Goal: Task Accomplishment & Management: Use online tool/utility

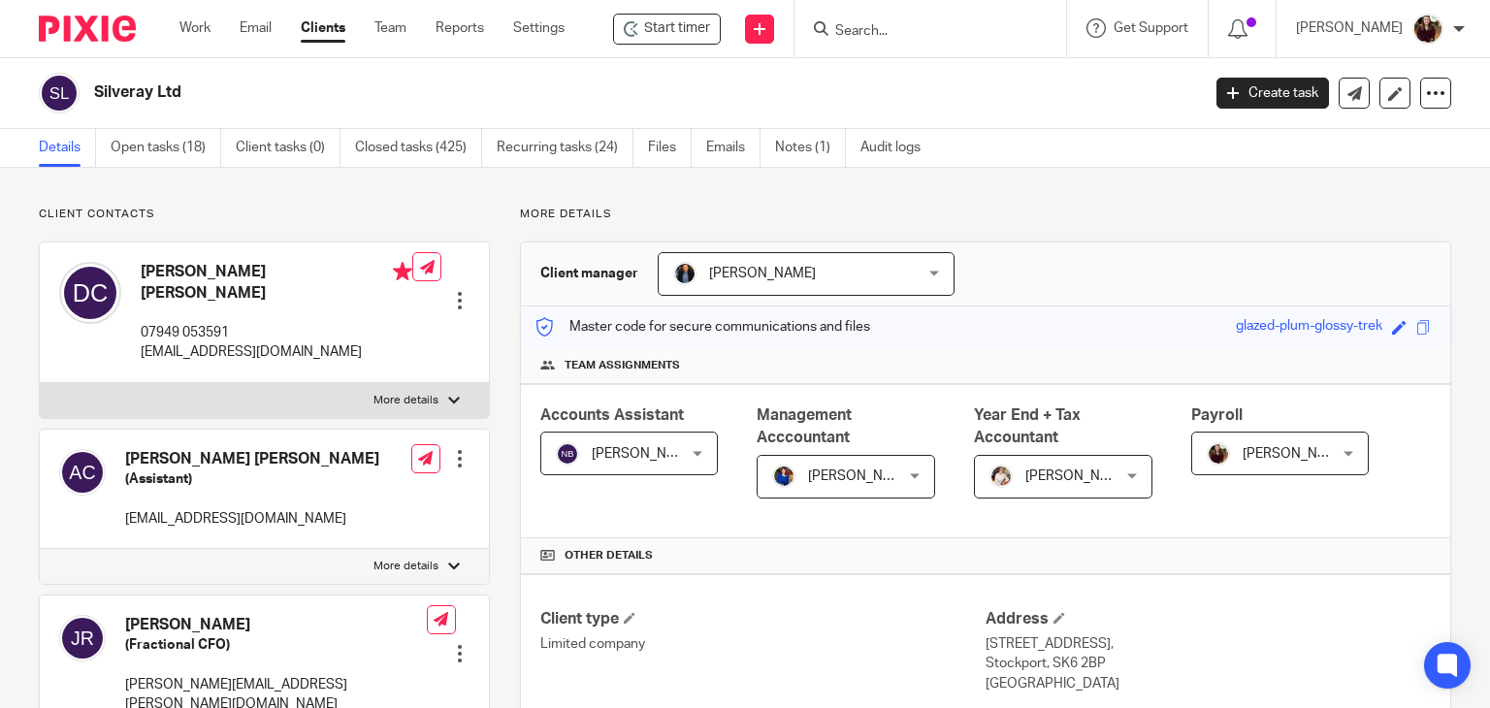
click at [894, 22] on form at bounding box center [936, 28] width 207 height 24
click at [894, 24] on input "Search" at bounding box center [920, 31] width 175 height 17
type input "d"
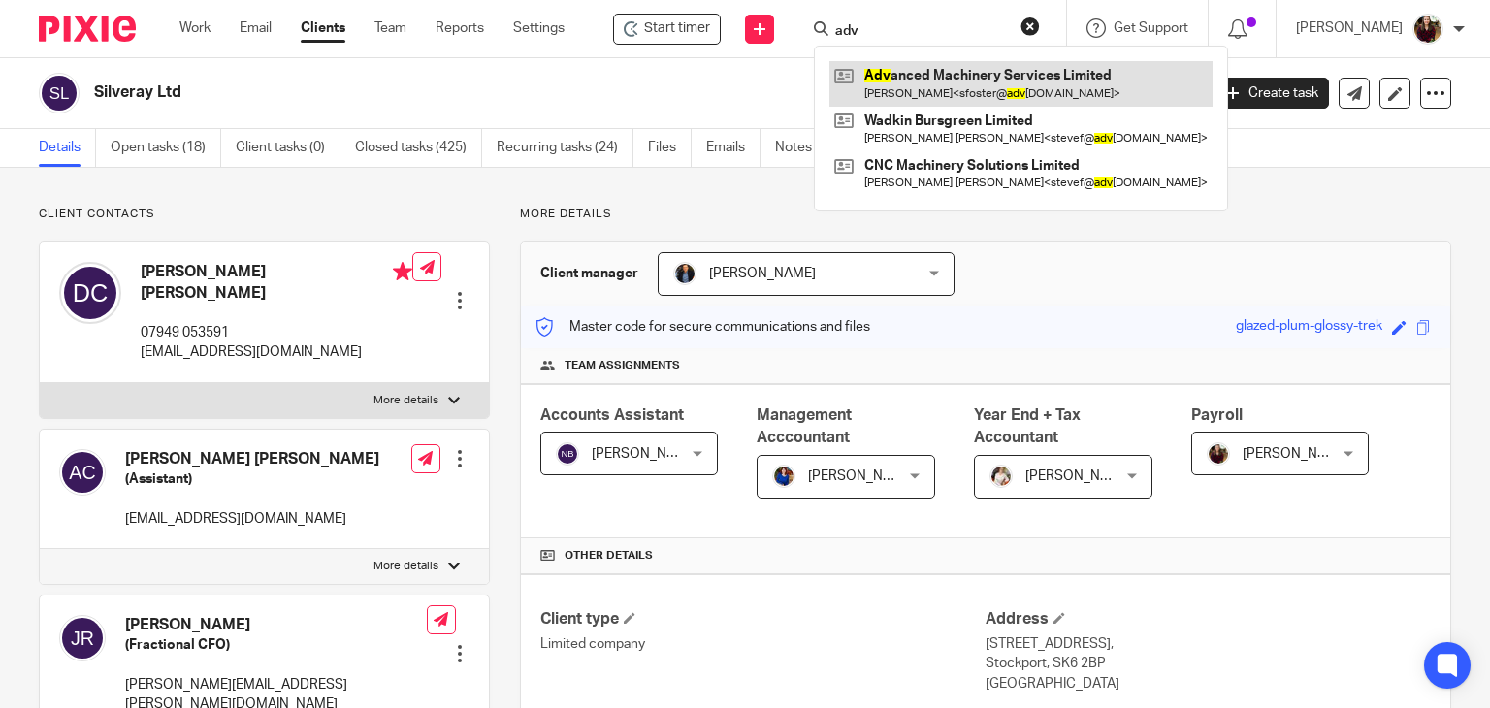
type input "adv"
click at [923, 71] on link at bounding box center [1020, 83] width 383 height 45
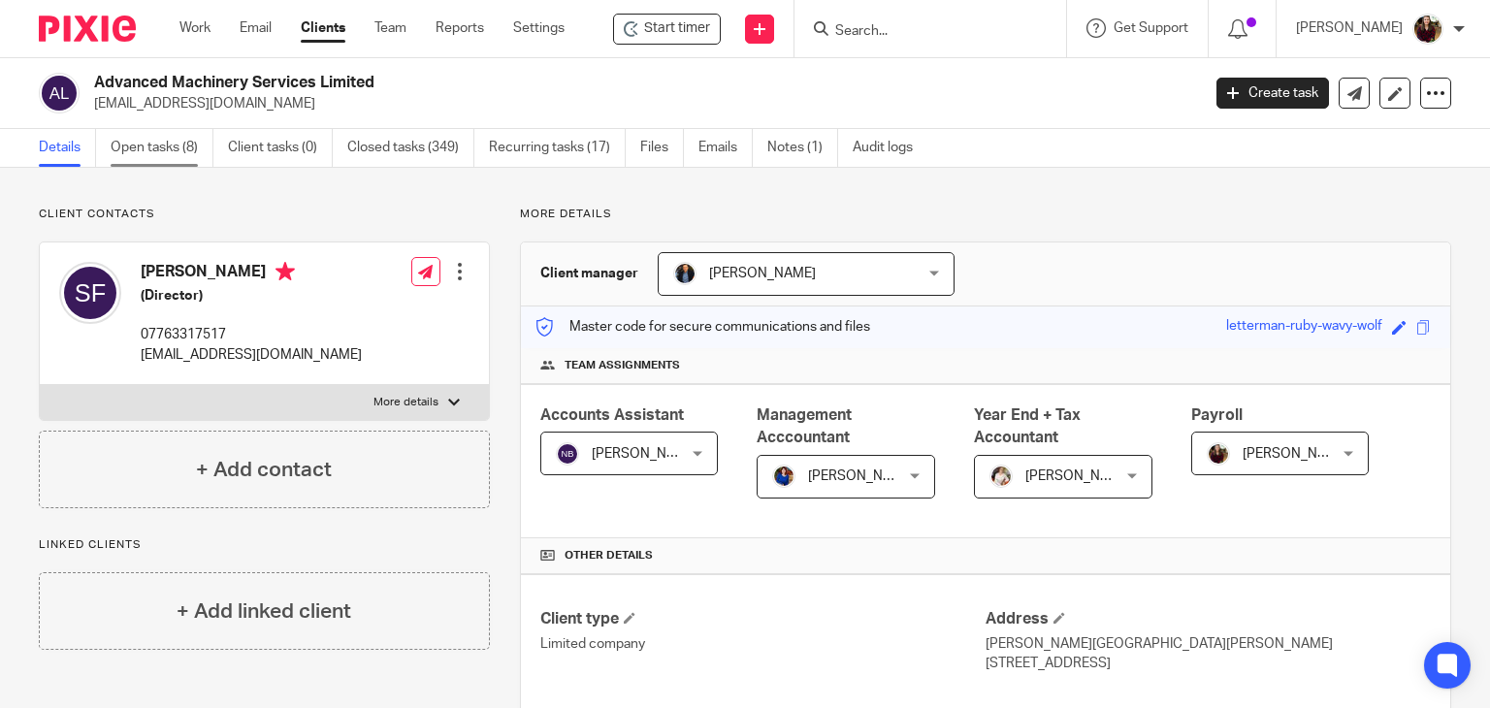
click at [135, 151] on link "Open tasks (8)" at bounding box center [162, 148] width 103 height 38
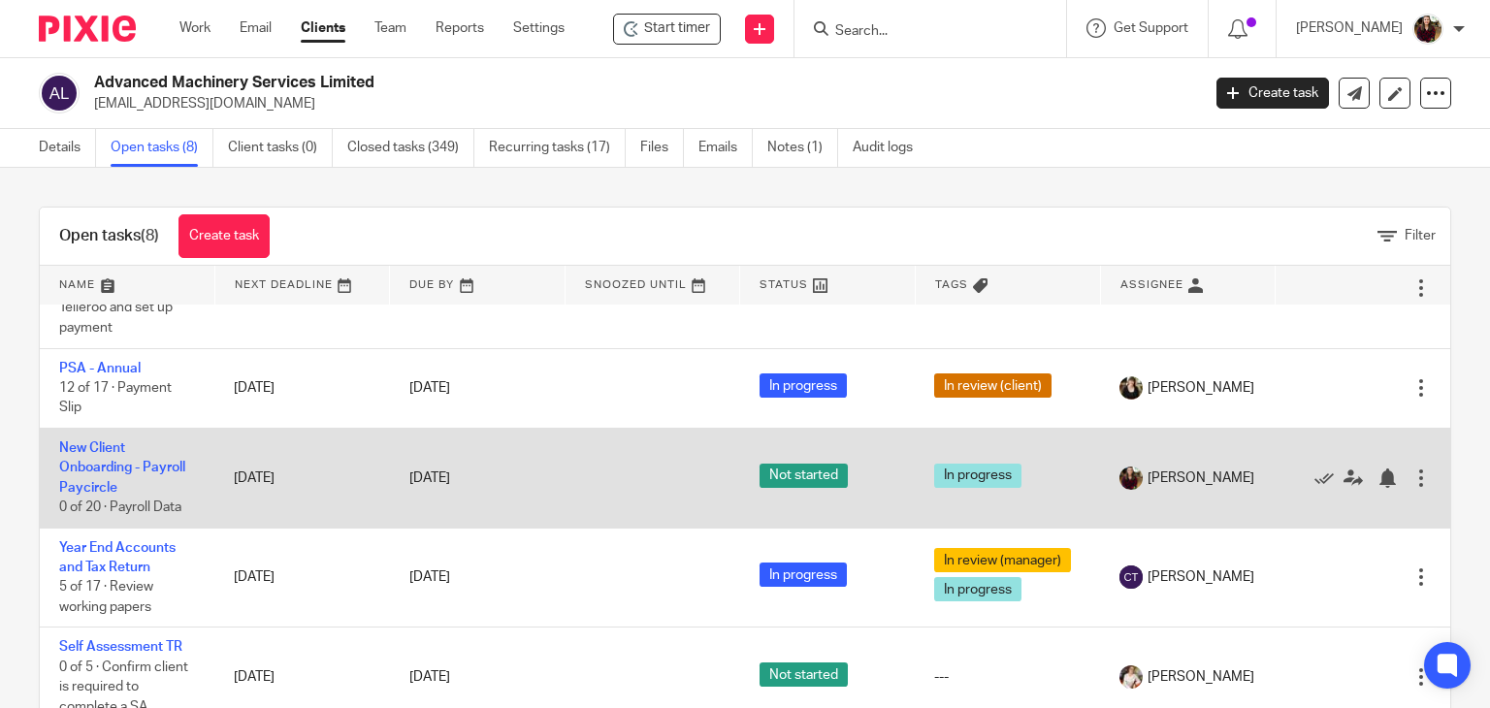
scroll to position [435, 0]
click at [1314, 469] on icon at bounding box center [1323, 478] width 19 height 19
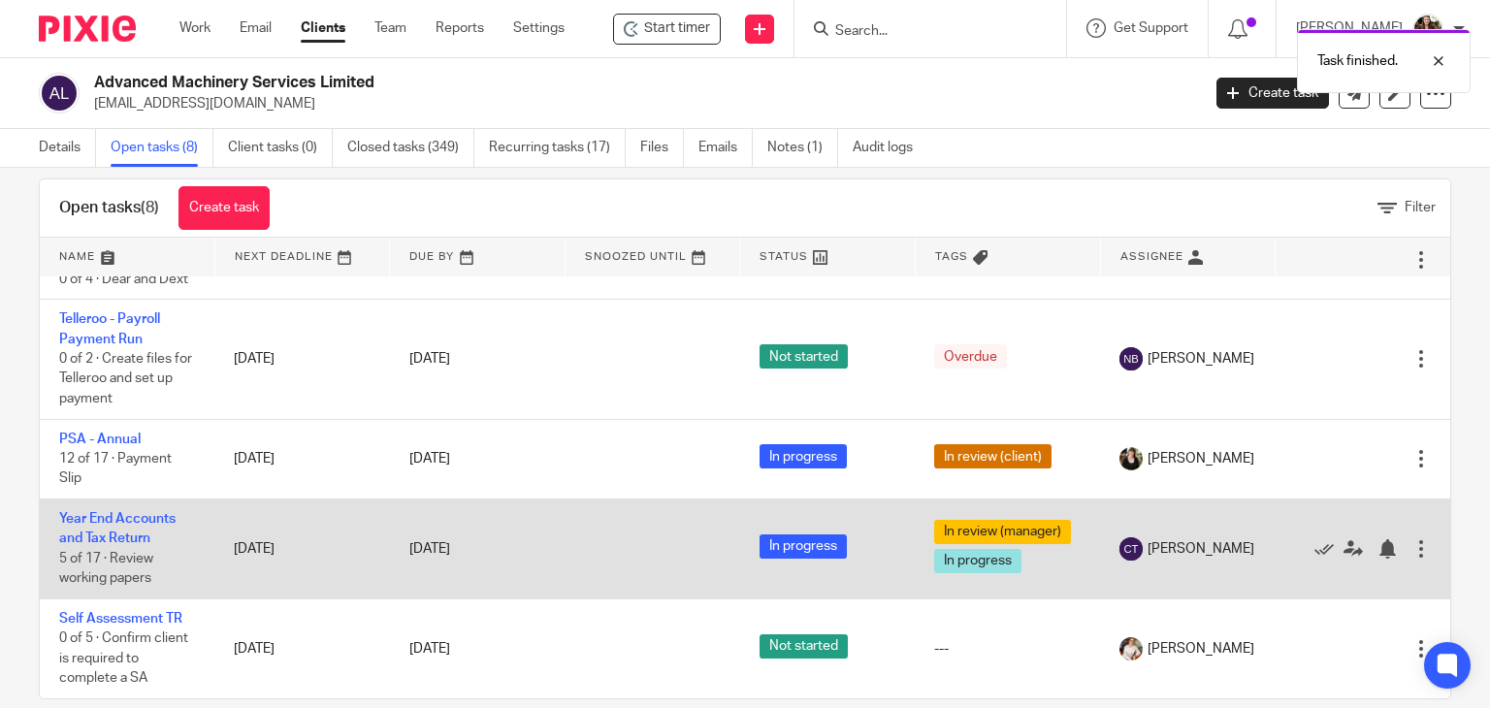
scroll to position [0, 0]
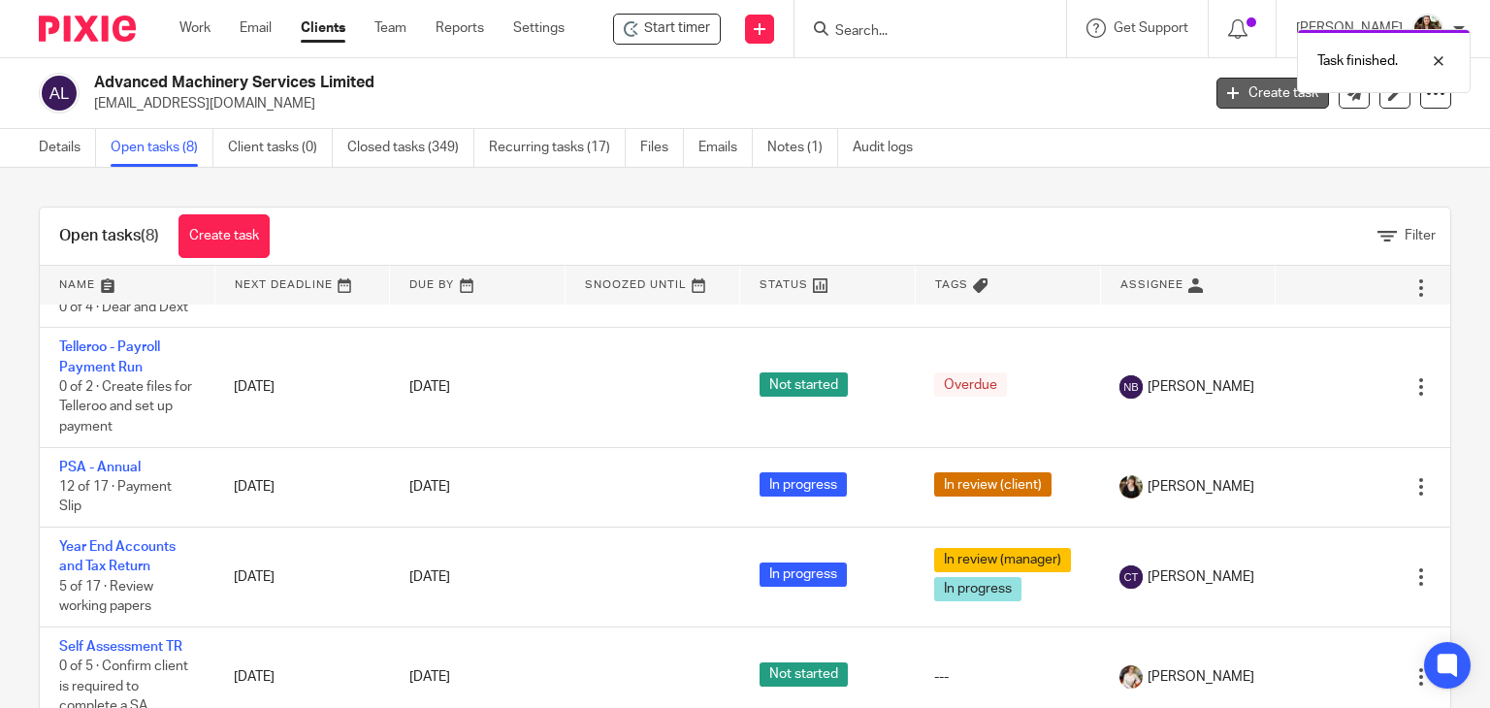
click at [1228, 99] on link "Create task" at bounding box center [1272, 93] width 113 height 31
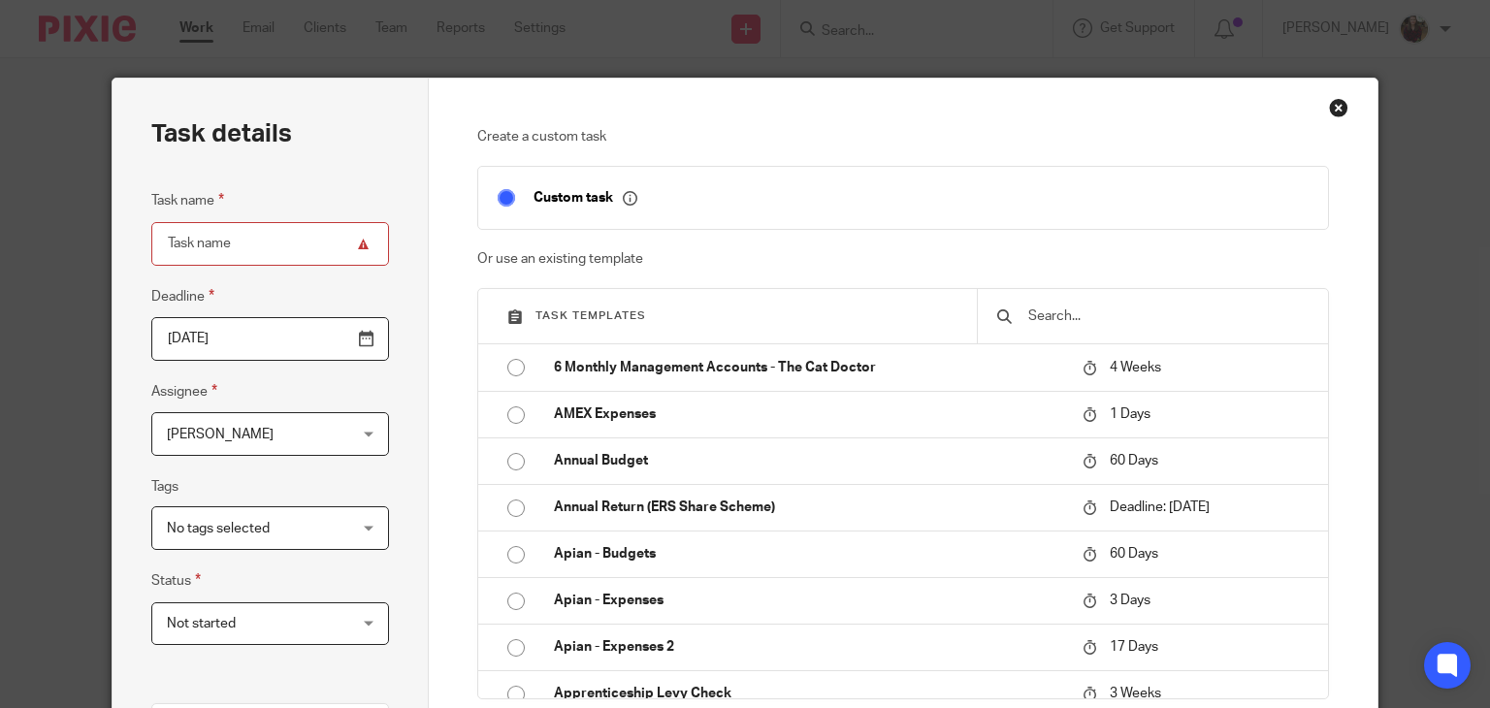
click at [1059, 331] on div at bounding box center [1152, 316] width 351 height 54
click at [1059, 324] on input "text" at bounding box center [1167, 316] width 282 height 21
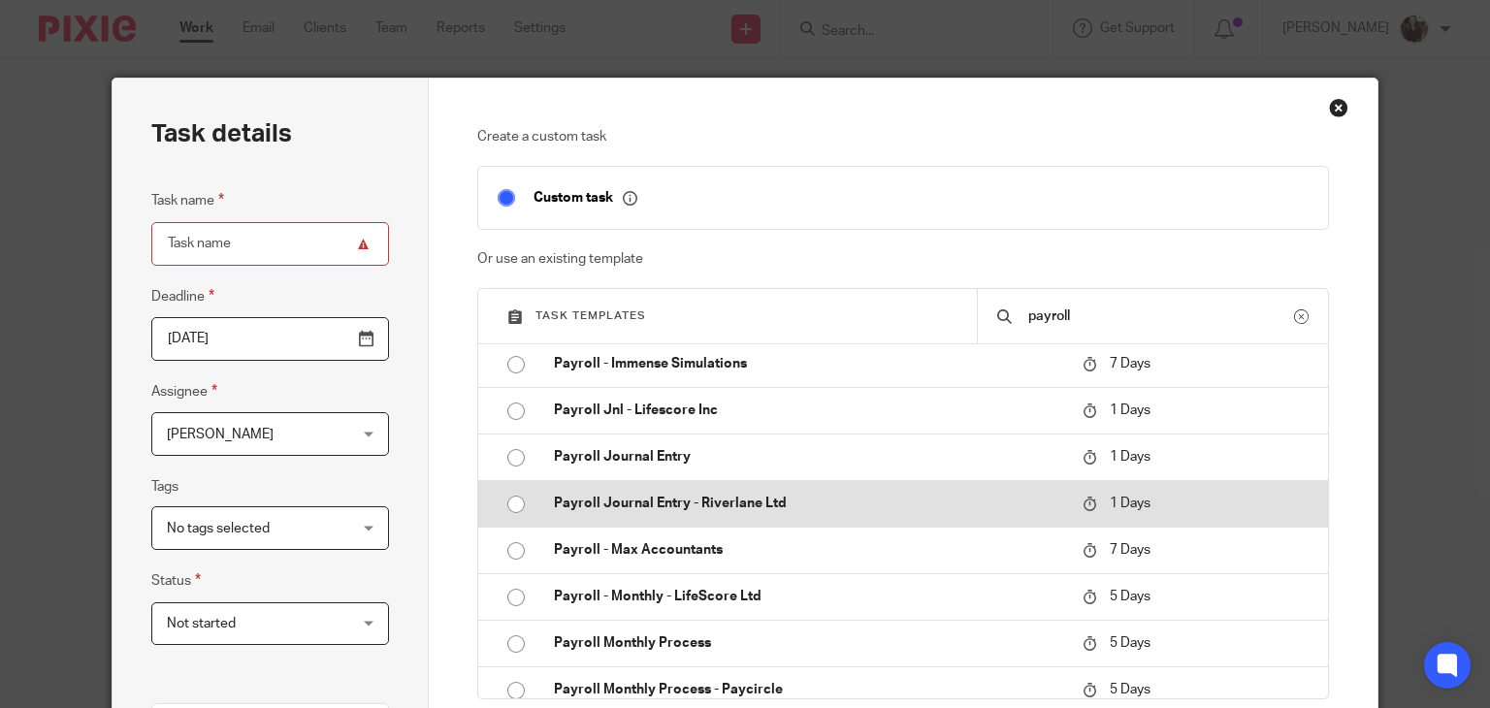
scroll to position [776, 0]
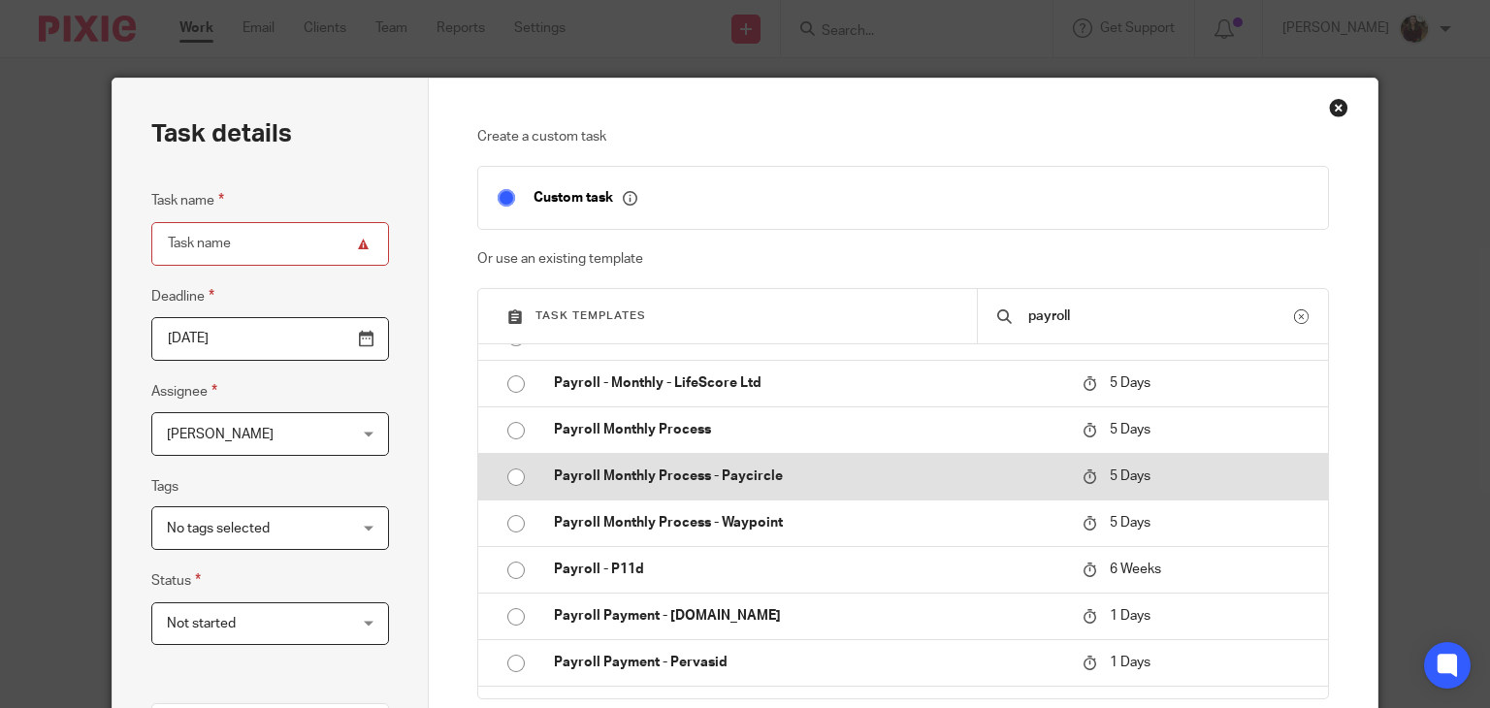
type input "payroll"
click at [825, 476] on p "Payroll Monthly Process - Paycircle" at bounding box center [808, 476] width 509 height 19
type input "2025-09-01"
type input "Payroll Monthly Process - Paycircle"
checkbox input "false"
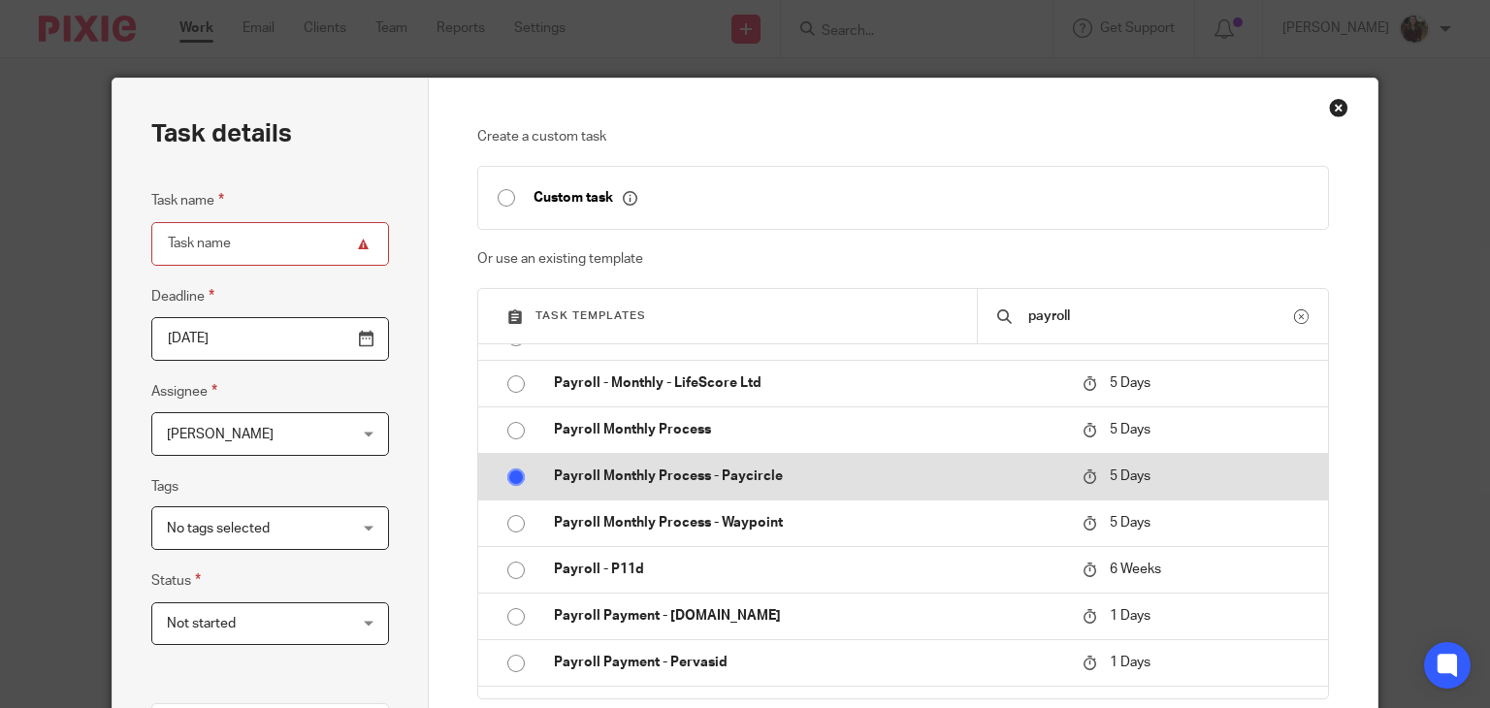
radio input "true"
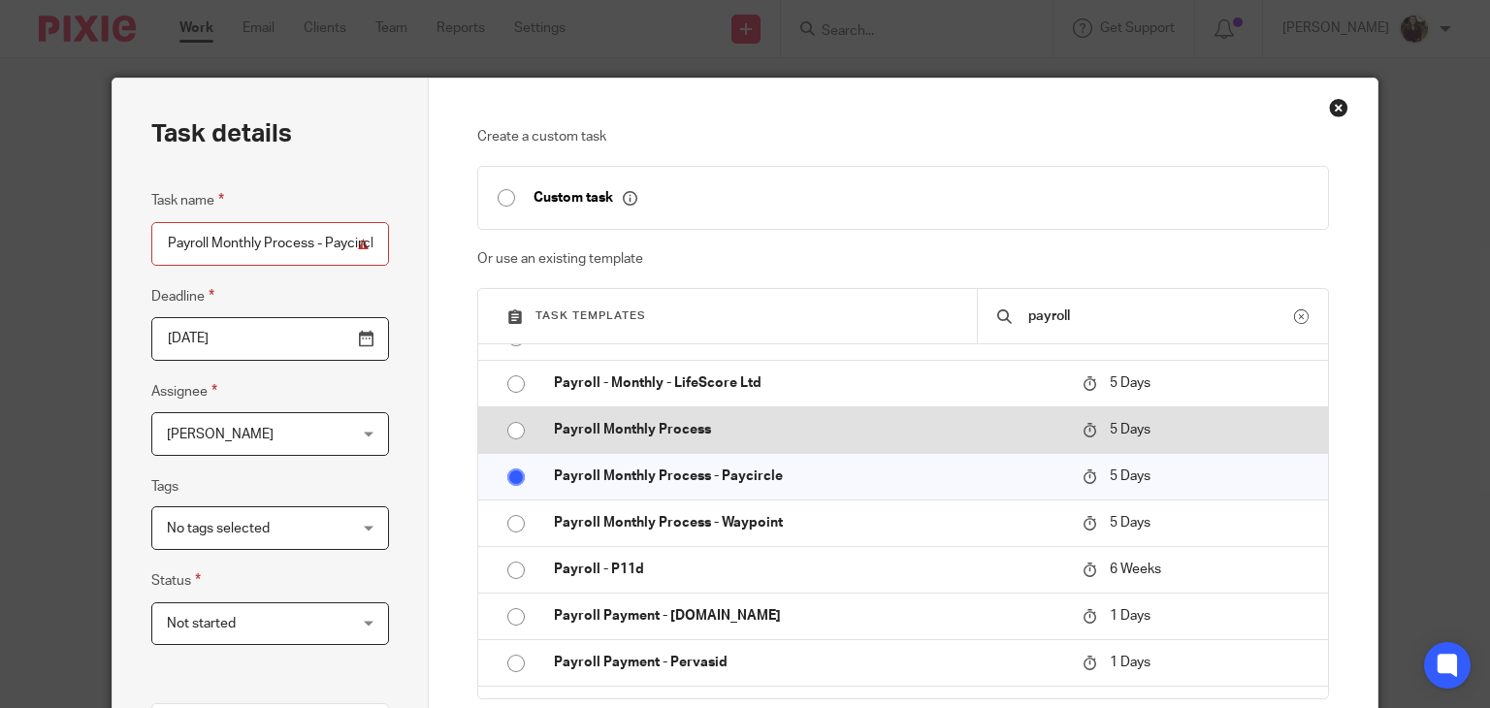
drag, startPoint x: 571, startPoint y: 437, endPoint x: 621, endPoint y: 443, distance: 49.8
click at [572, 437] on p "Payroll Monthly Process" at bounding box center [808, 429] width 509 height 19
type input "Payroll Monthly Process"
radio input "true"
radio input "false"
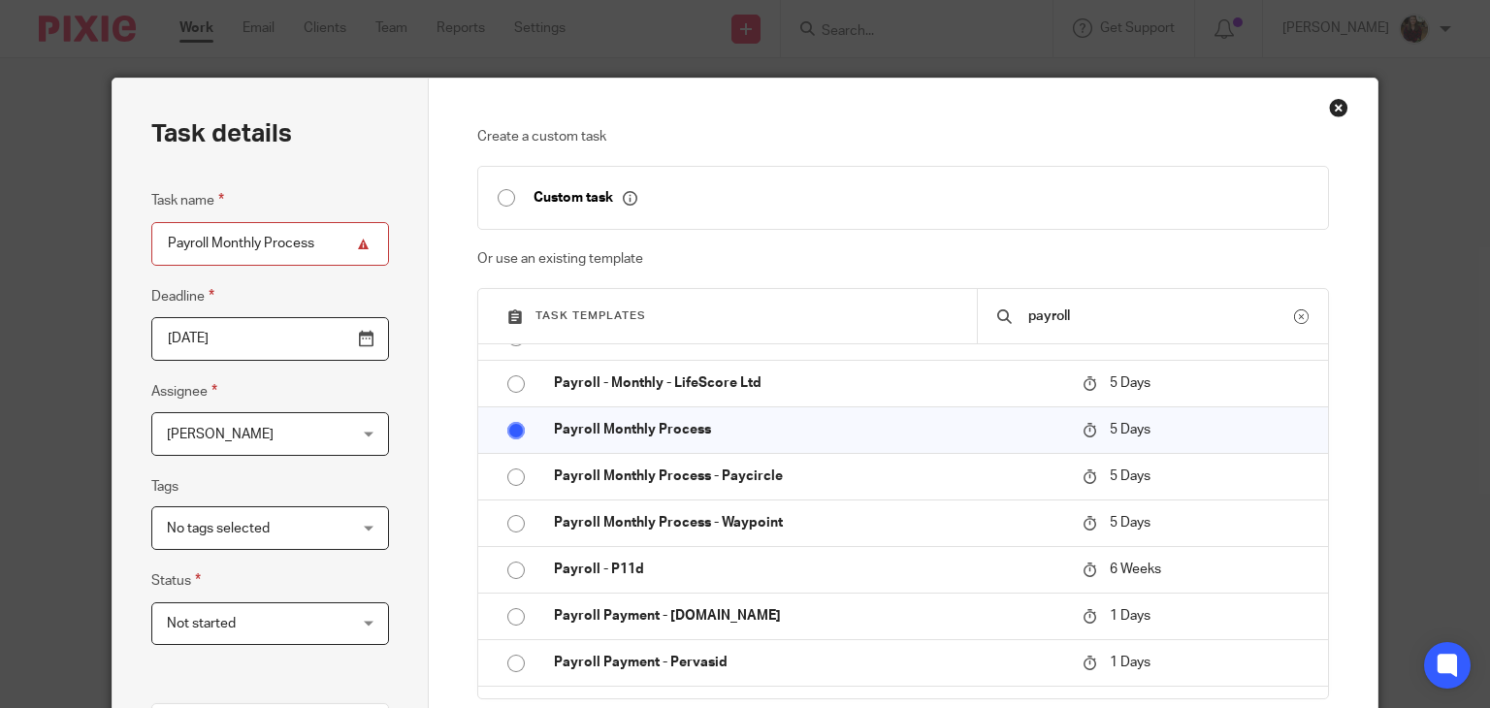
scroll to position [457, 0]
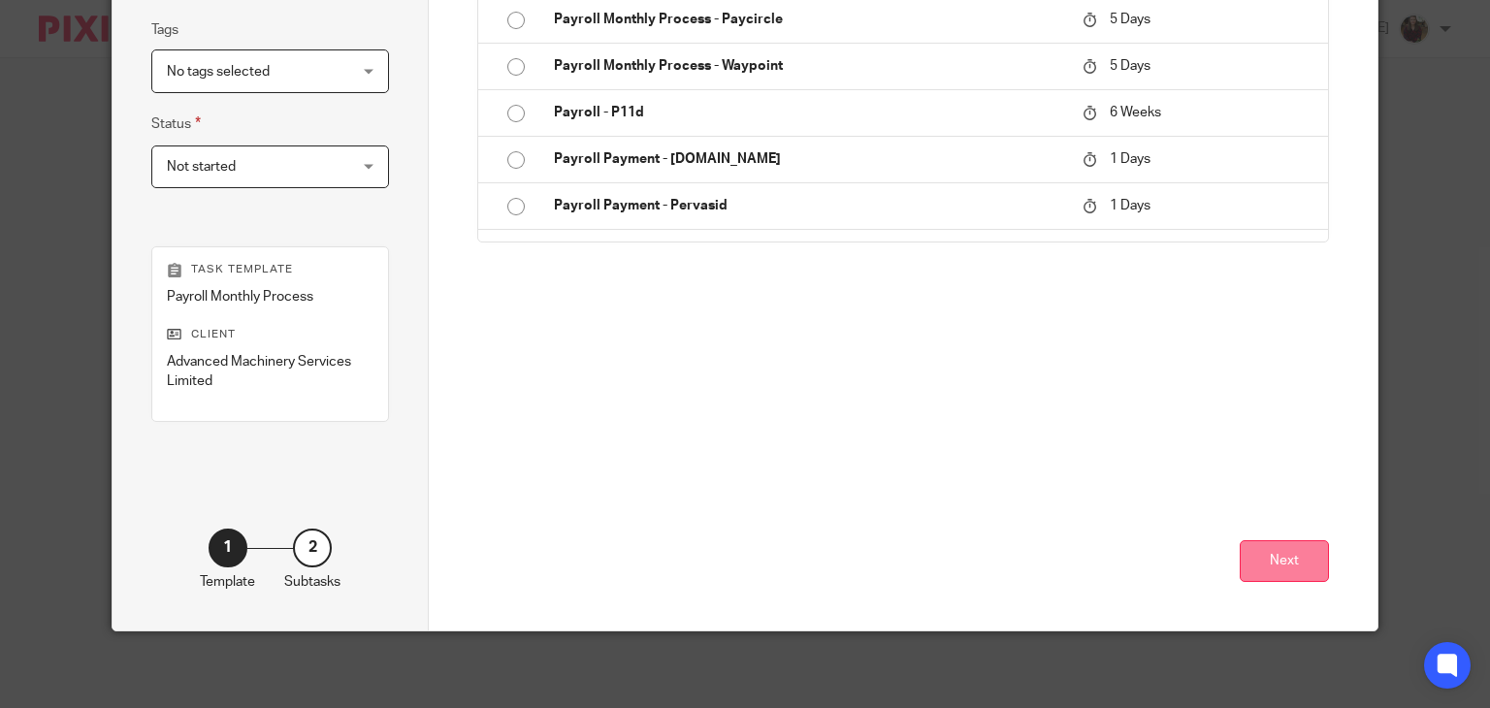
click at [1278, 552] on button "Next" at bounding box center [1284, 561] width 89 height 42
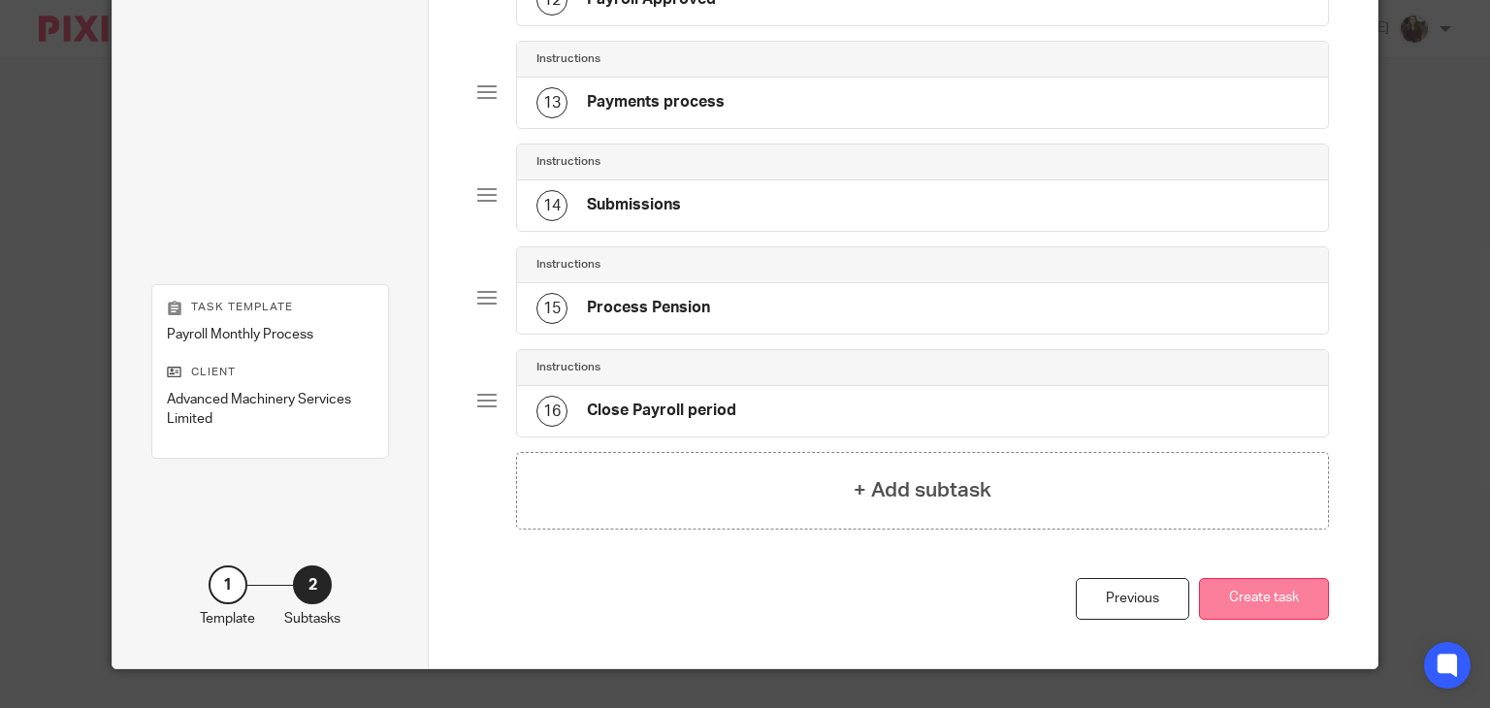
scroll to position [1401, 0]
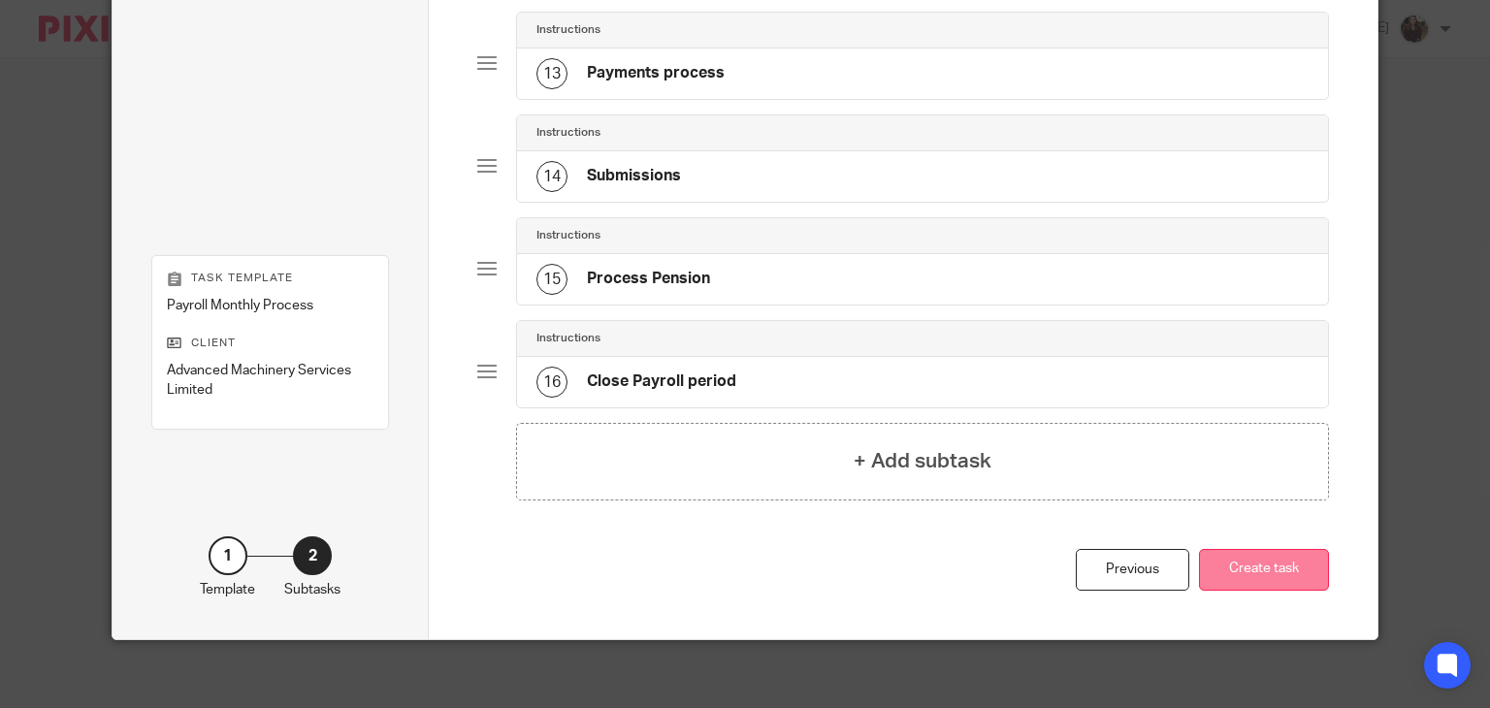
click at [1263, 549] on button "Create task" at bounding box center [1264, 570] width 130 height 42
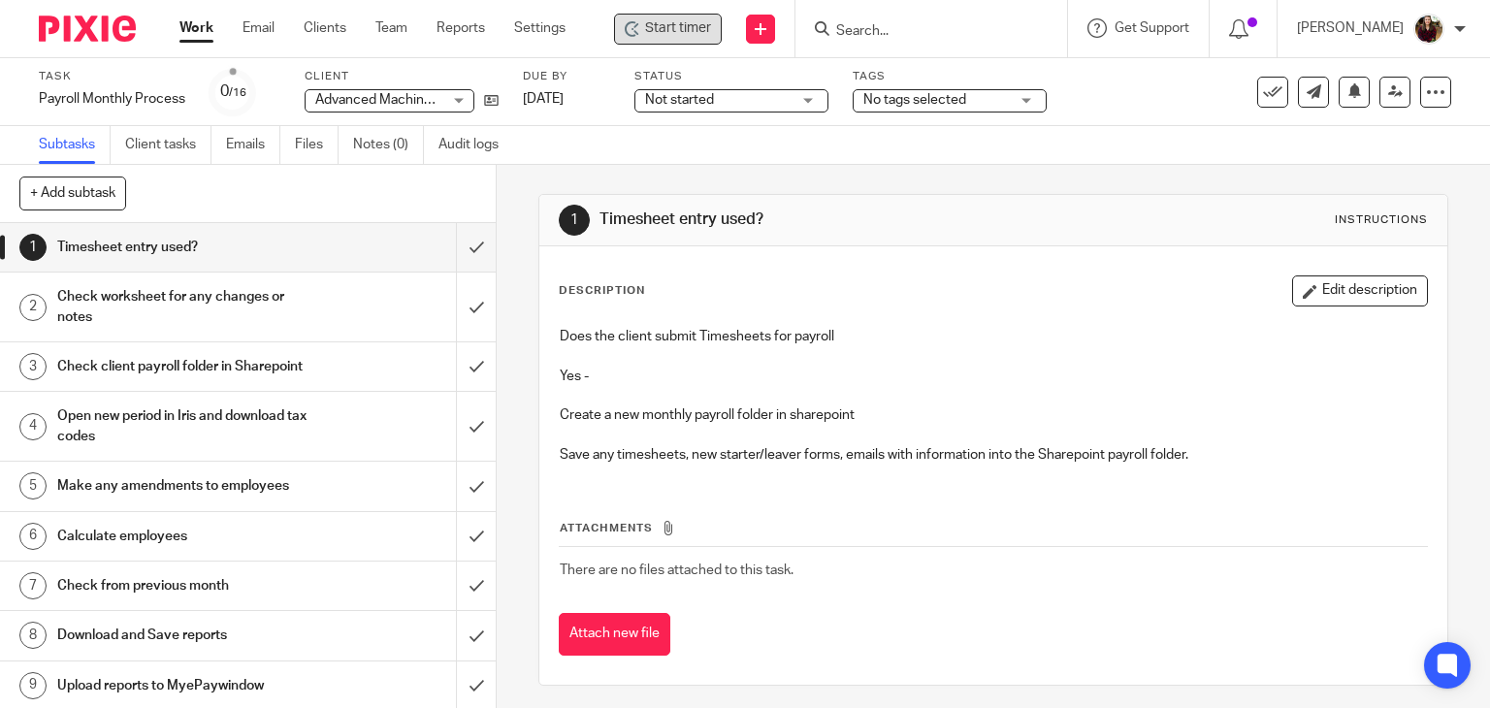
click at [700, 38] on span "Start timer" at bounding box center [678, 28] width 66 height 20
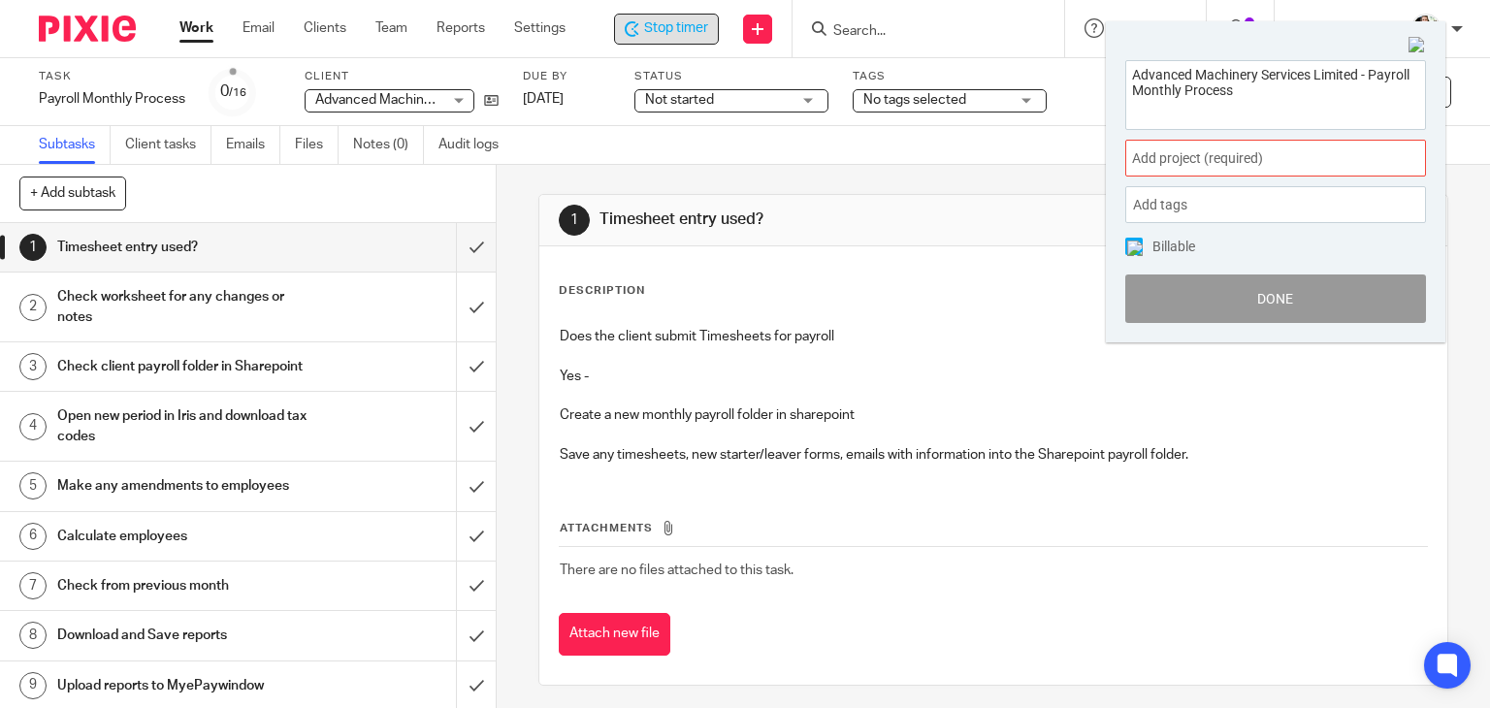
click at [1269, 153] on span "Add project (required) :" at bounding box center [1254, 158] width 244 height 20
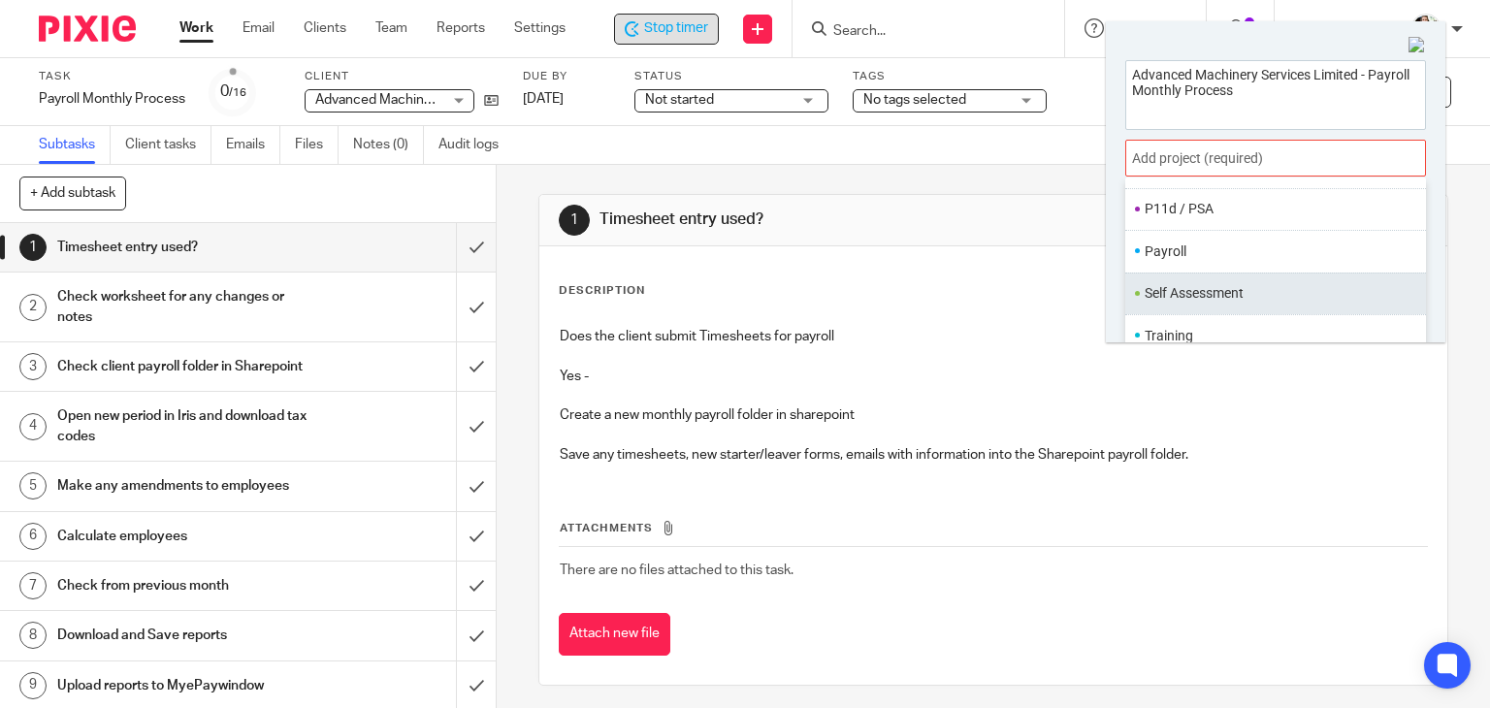
scroll to position [726, 0]
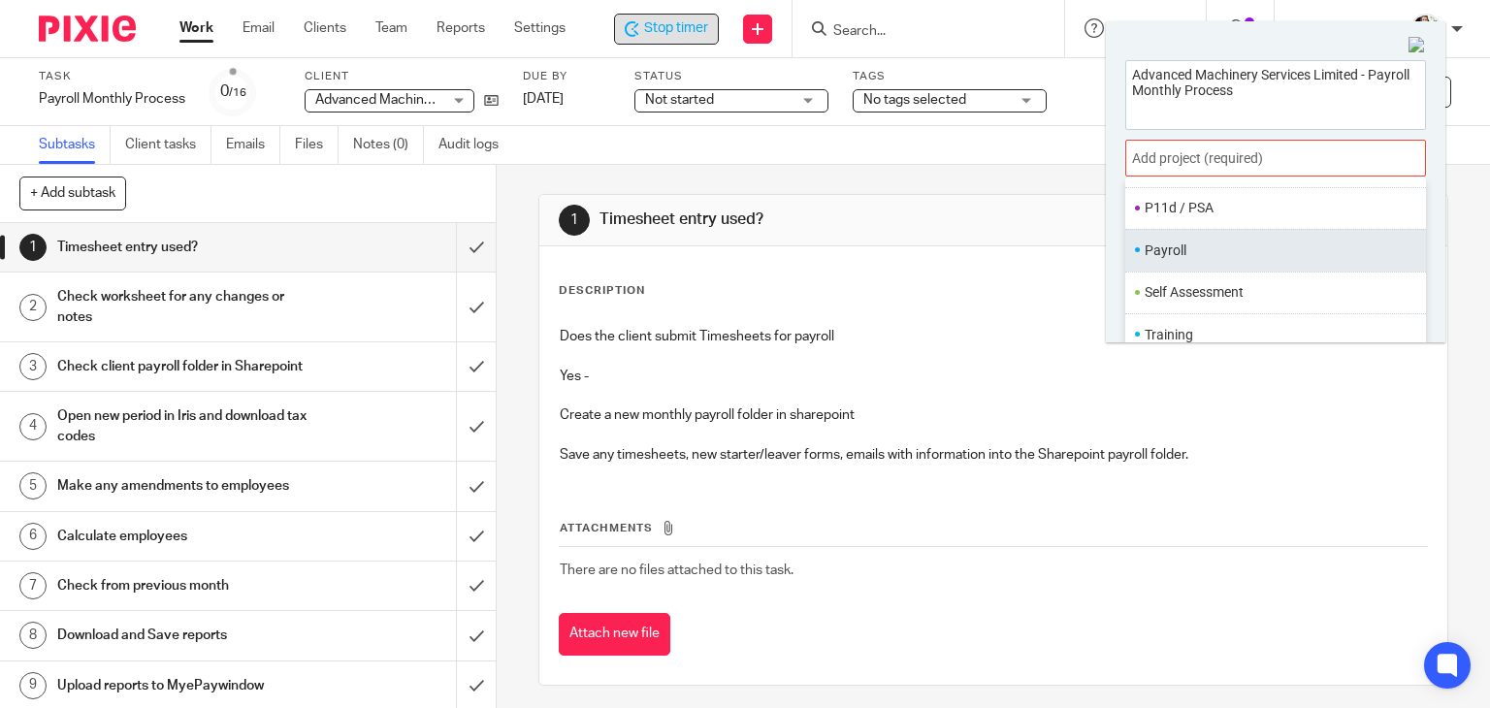
click at [1191, 248] on li "Payroll" at bounding box center [1271, 251] width 253 height 20
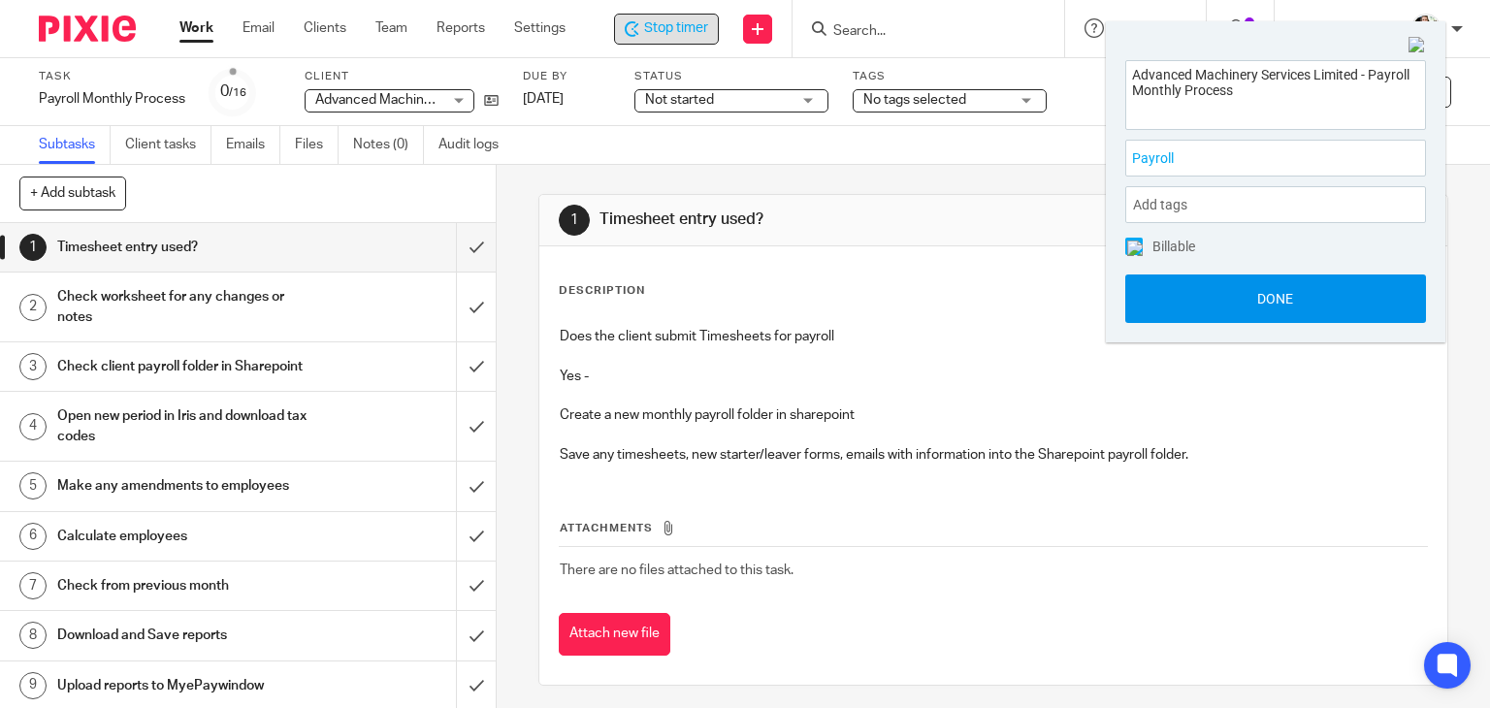
click at [1252, 300] on button "Done" at bounding box center [1275, 299] width 301 height 49
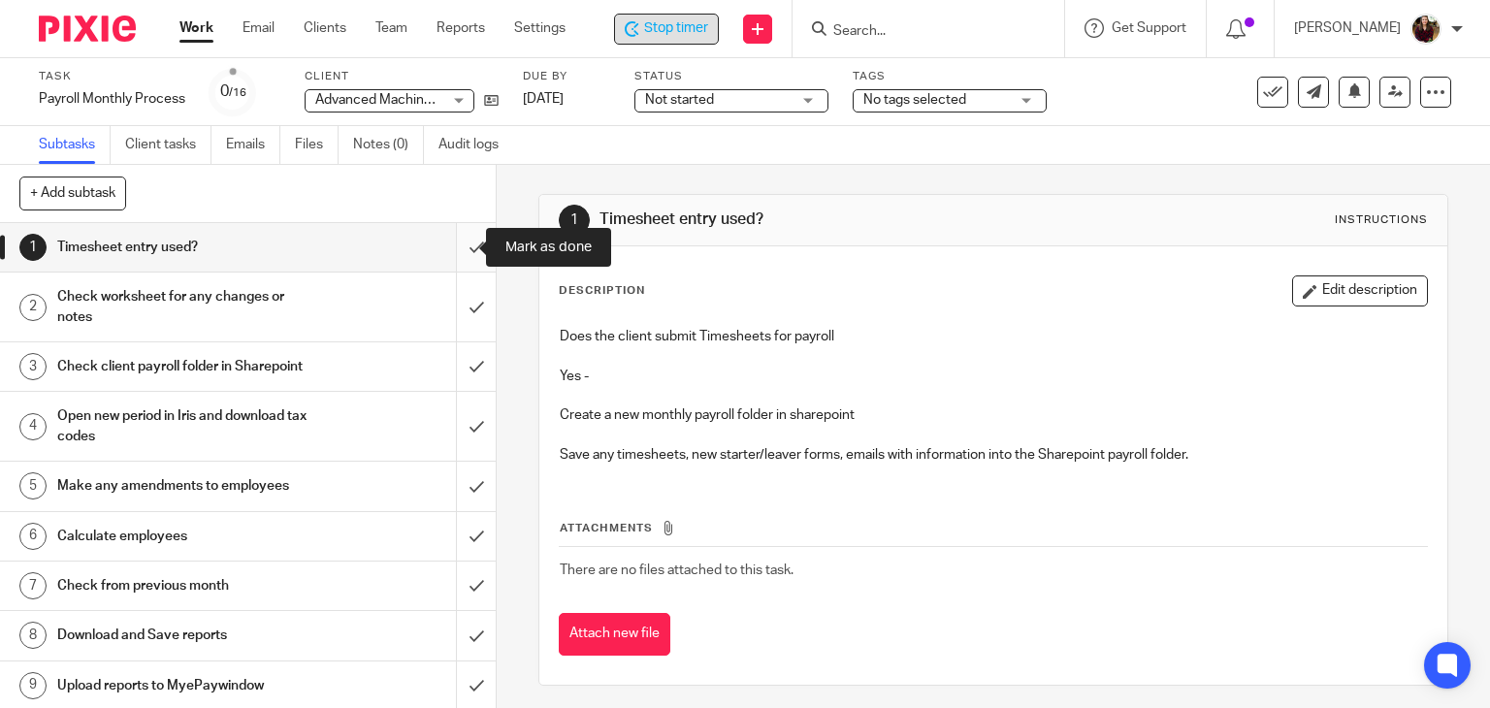
click at [457, 249] on input "submit" at bounding box center [248, 247] width 496 height 49
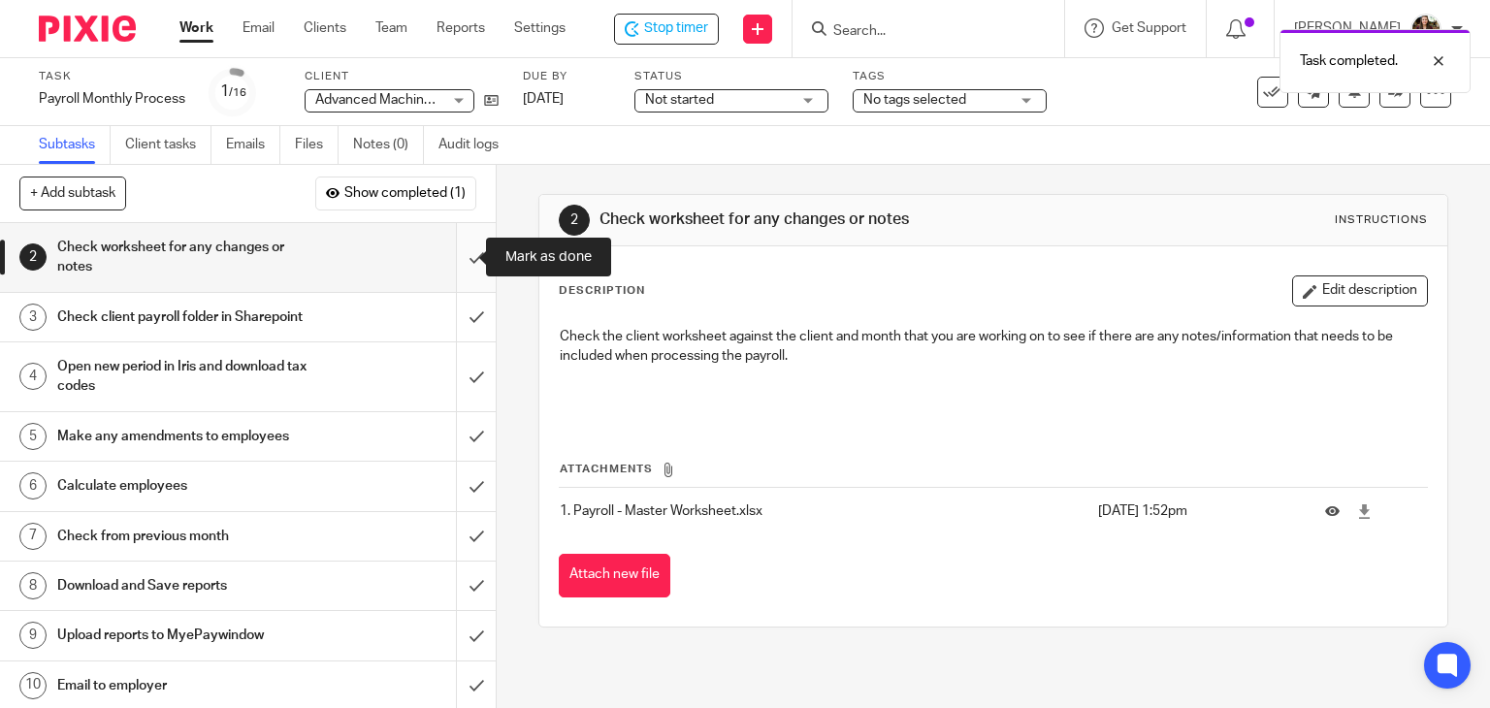
click at [452, 255] on input "submit" at bounding box center [248, 257] width 496 height 69
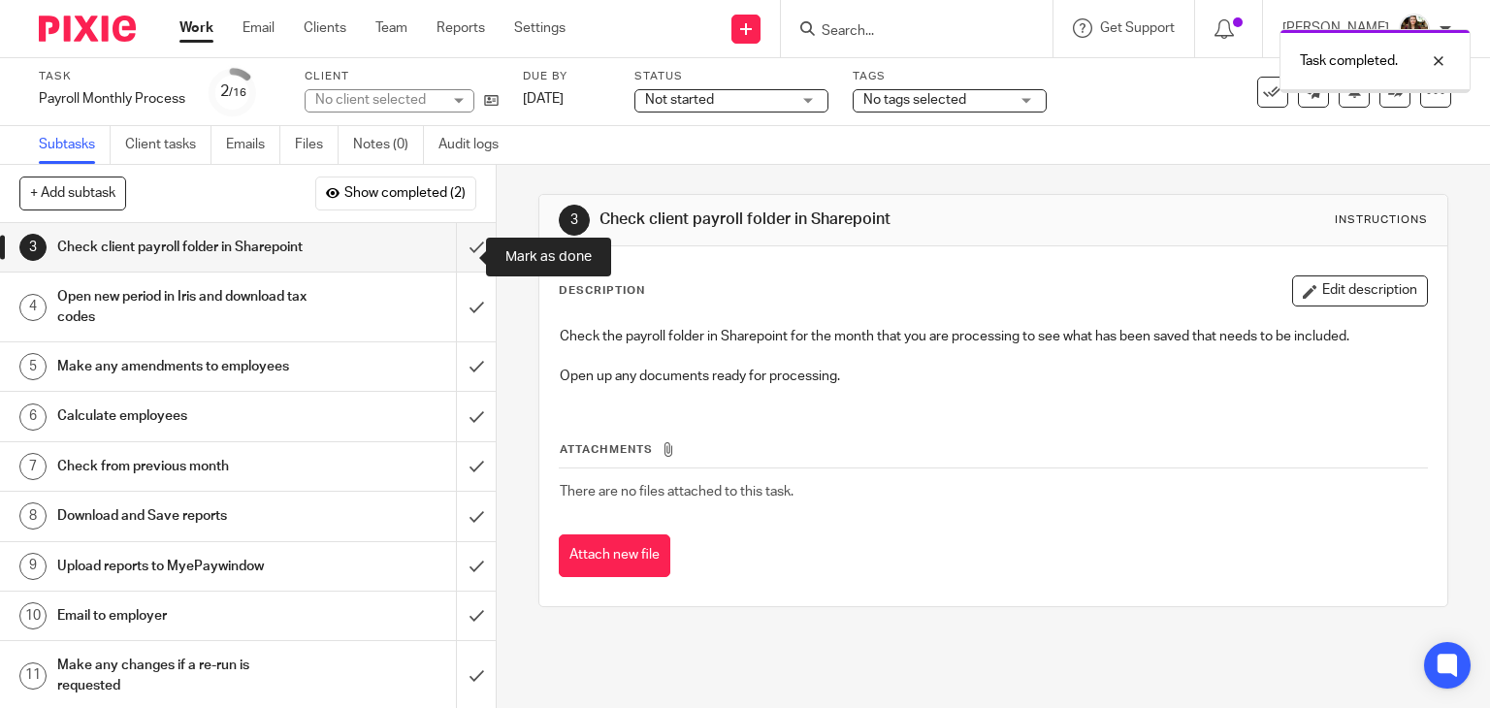
click at [452, 269] on input "submit" at bounding box center [248, 247] width 496 height 49
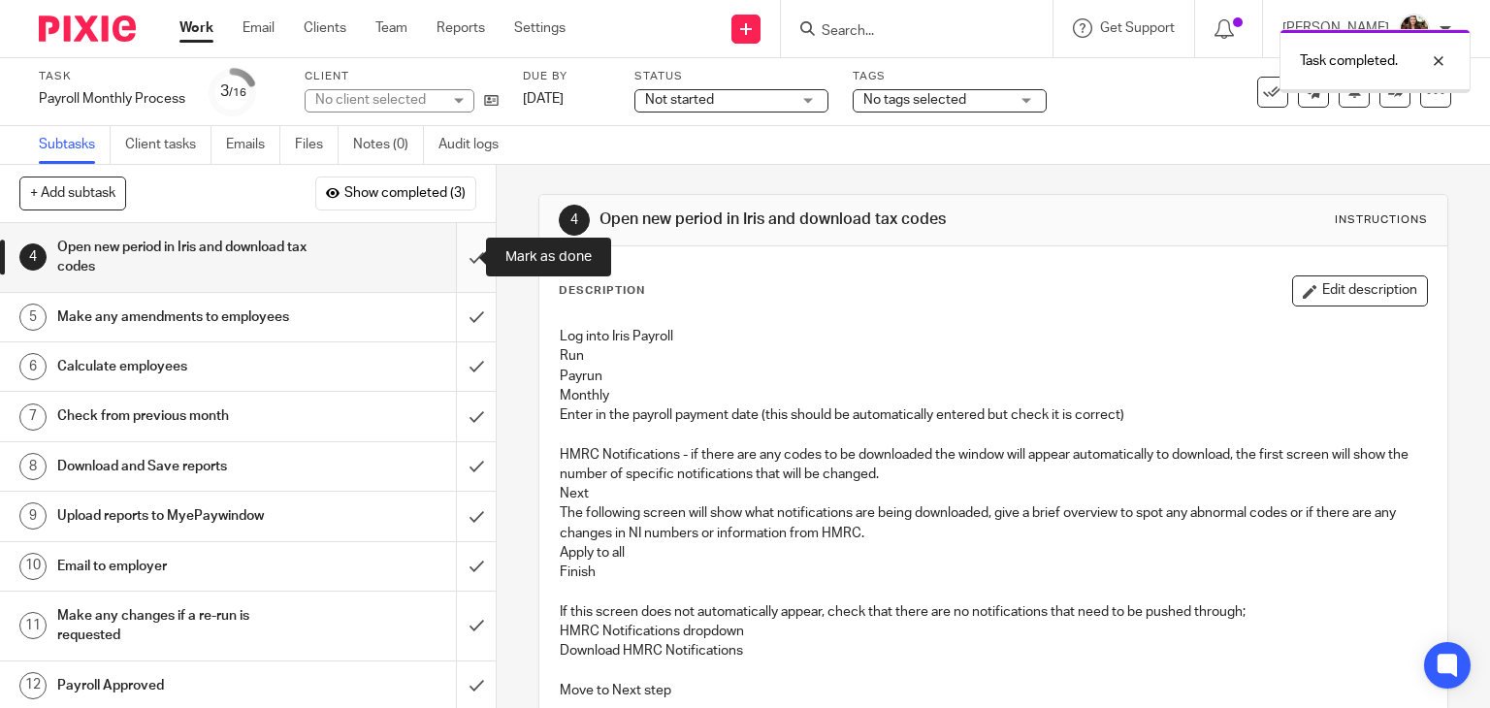
click at [448, 257] on input "submit" at bounding box center [248, 257] width 496 height 69
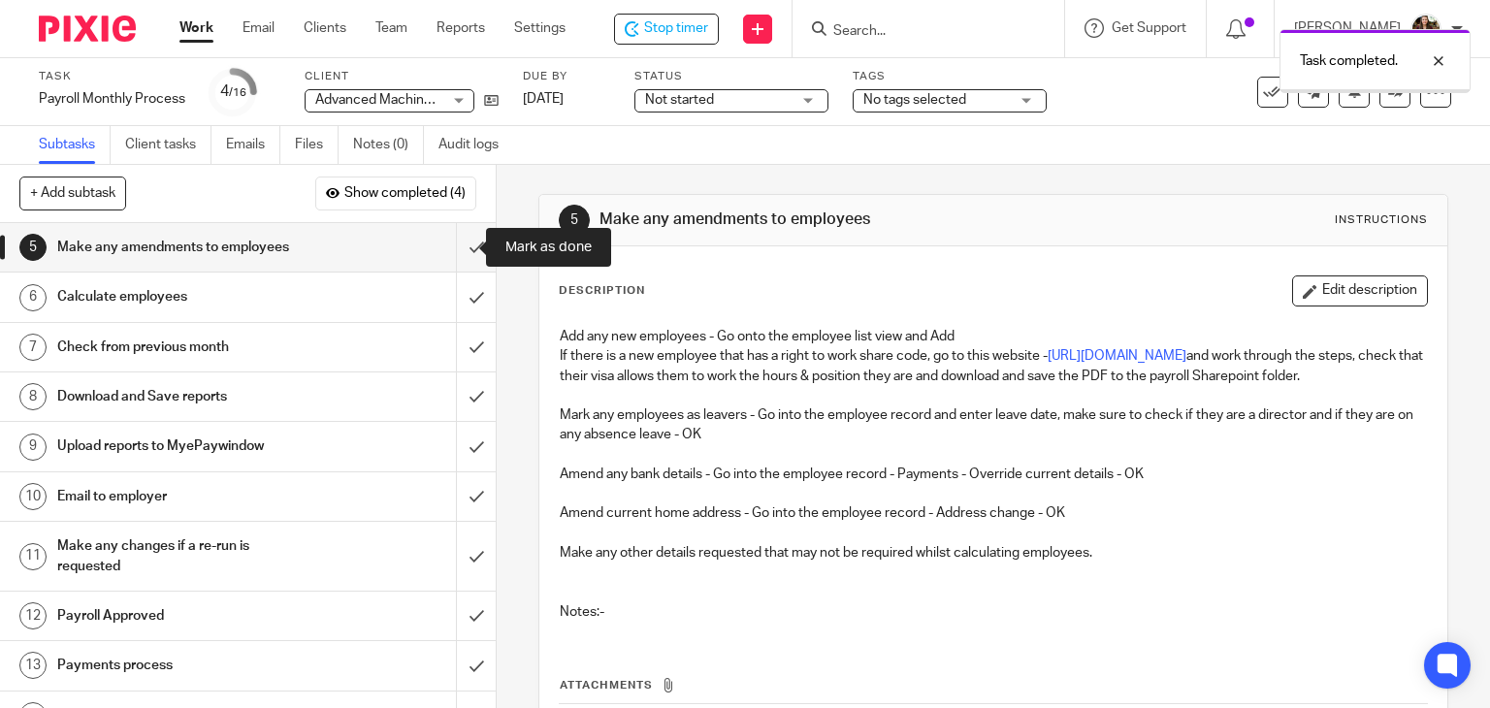
click at [454, 253] on input "submit" at bounding box center [248, 247] width 496 height 49
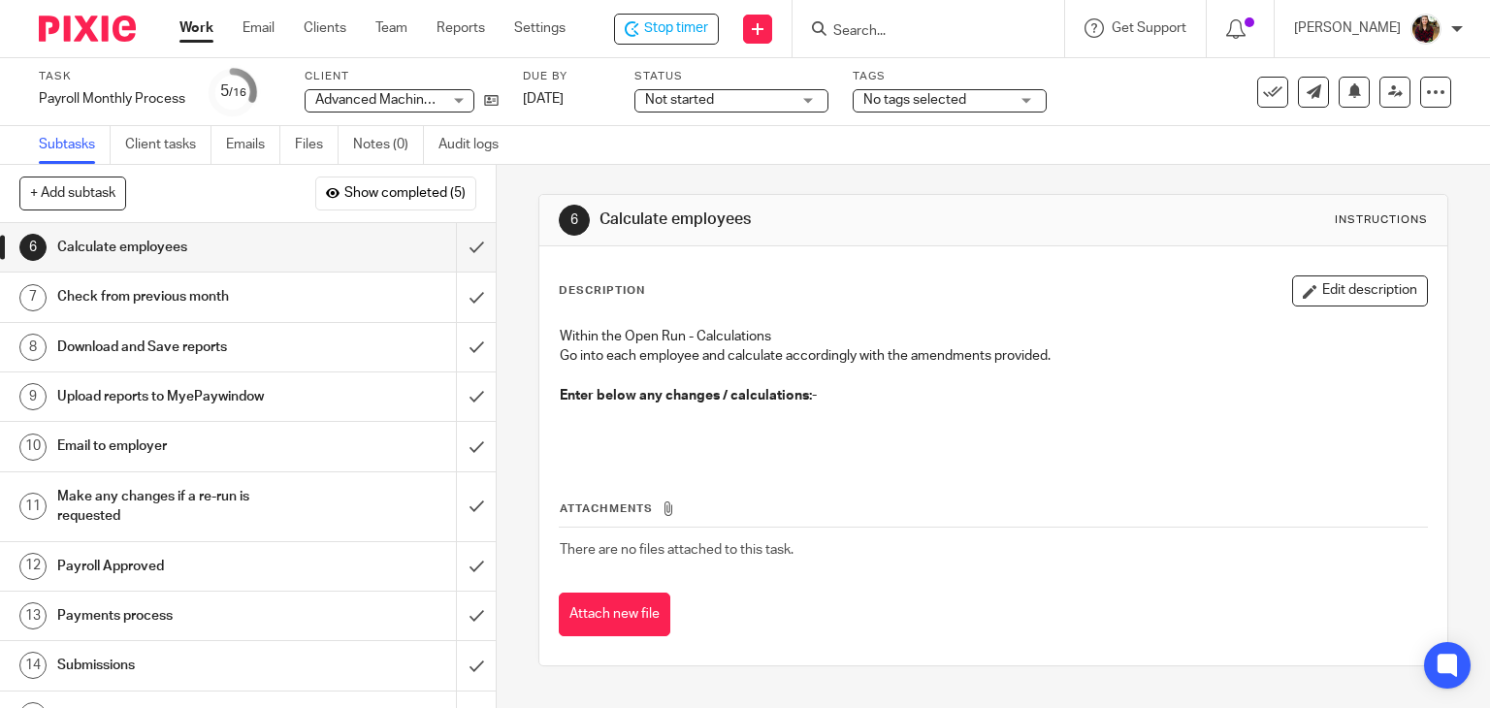
click at [1317, 282] on button "Edit description" at bounding box center [1360, 290] width 136 height 31
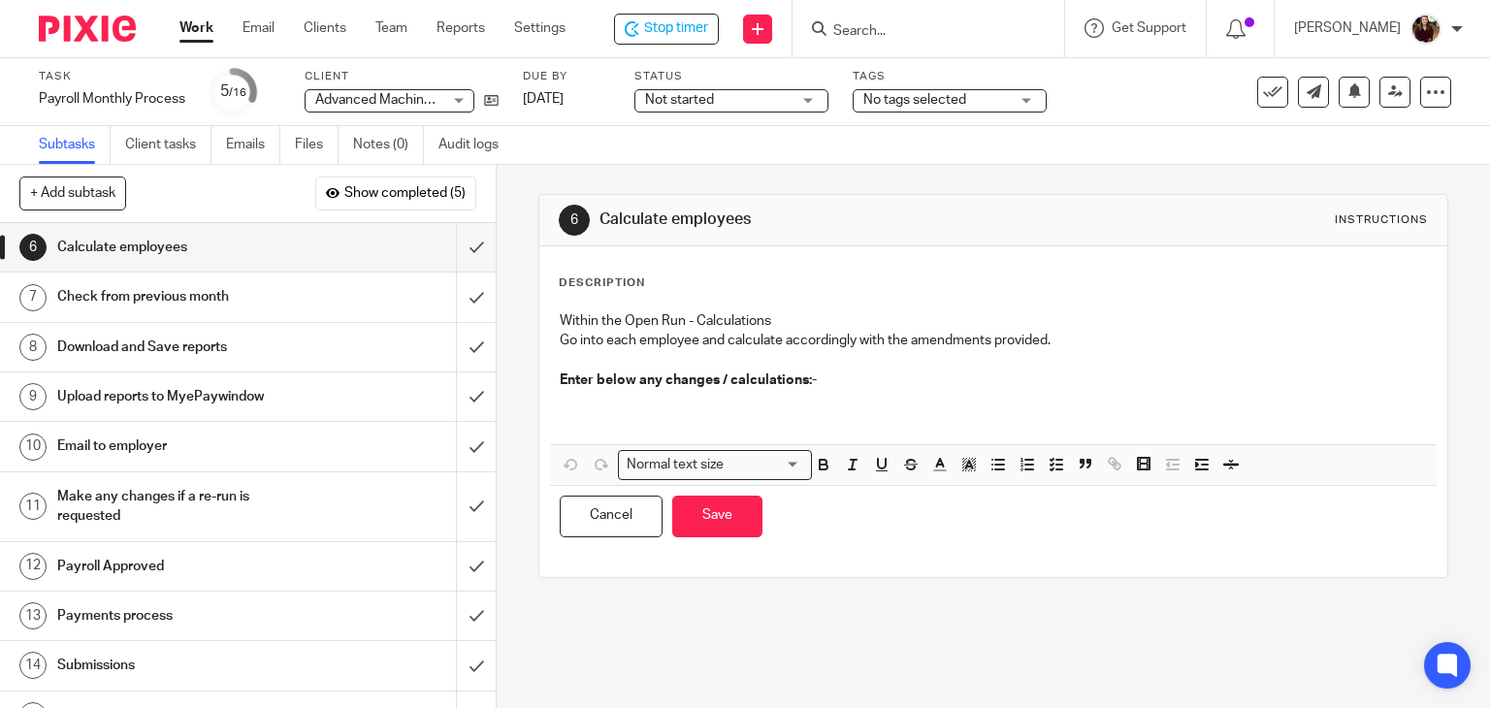
click at [674, 404] on p at bounding box center [994, 410] width 868 height 40
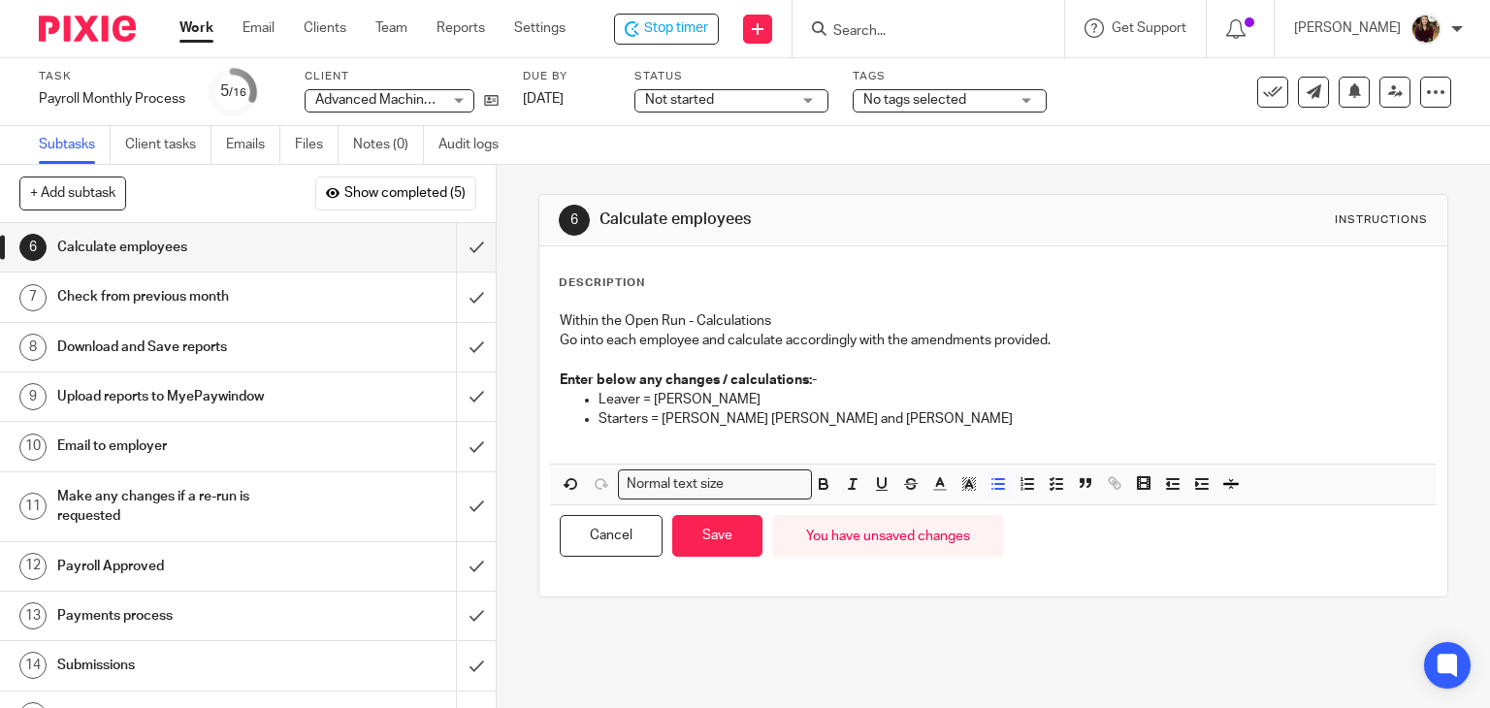
drag, startPoint x: 710, startPoint y: 536, endPoint x: 617, endPoint y: 451, distance: 126.3
click at [710, 536] on button "Save" at bounding box center [717, 536] width 90 height 42
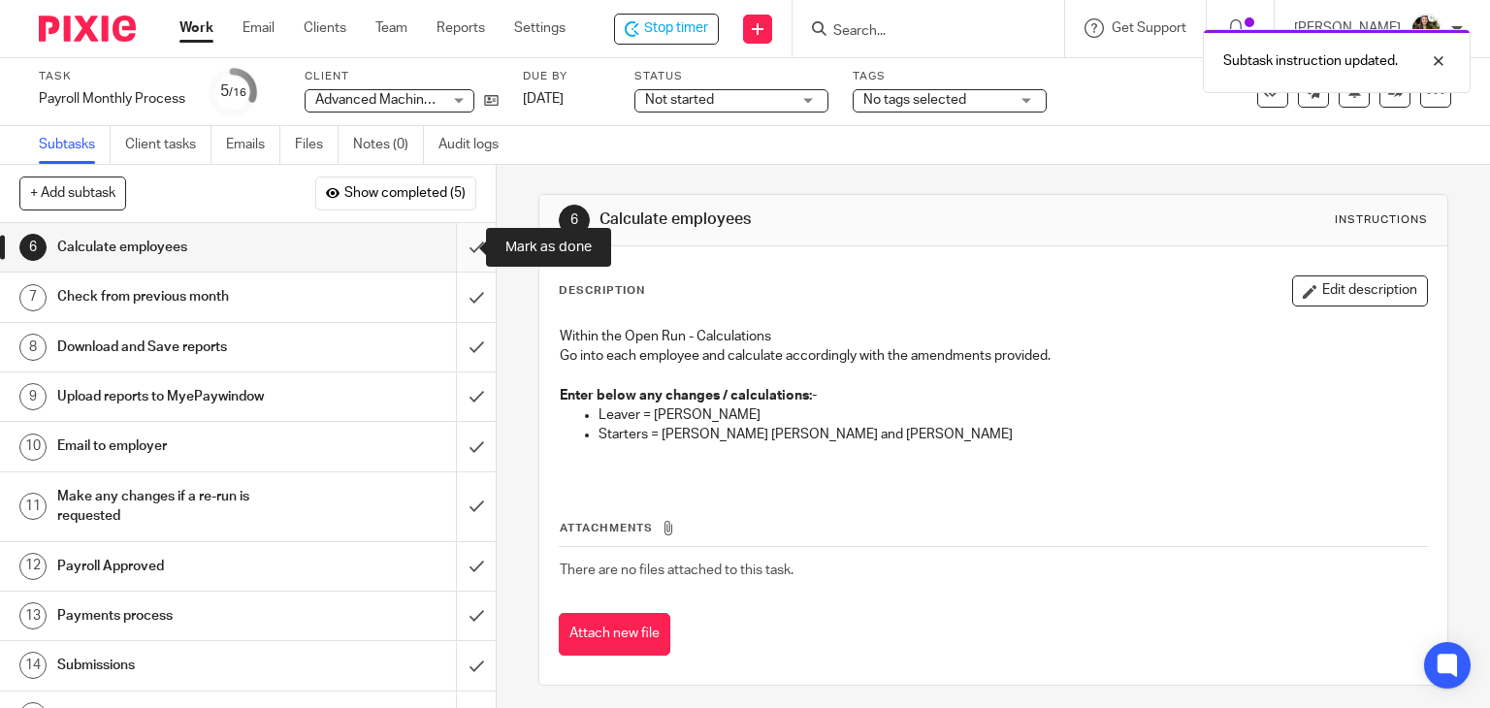
click at [456, 239] on input "submit" at bounding box center [248, 247] width 496 height 49
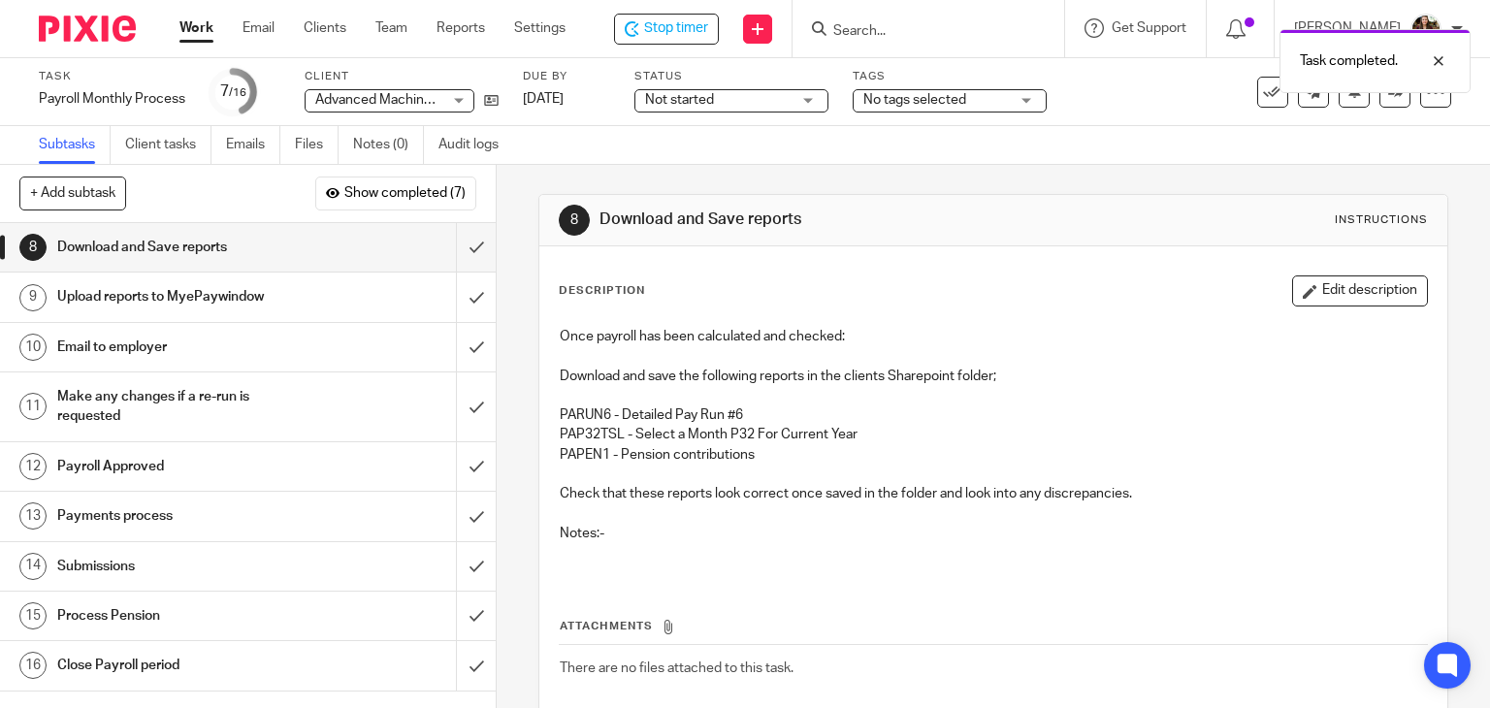
drag, startPoint x: 1319, startPoint y: 292, endPoint x: 1280, endPoint y: 318, distance: 46.8
click at [1319, 292] on button "Edit description" at bounding box center [1360, 290] width 136 height 31
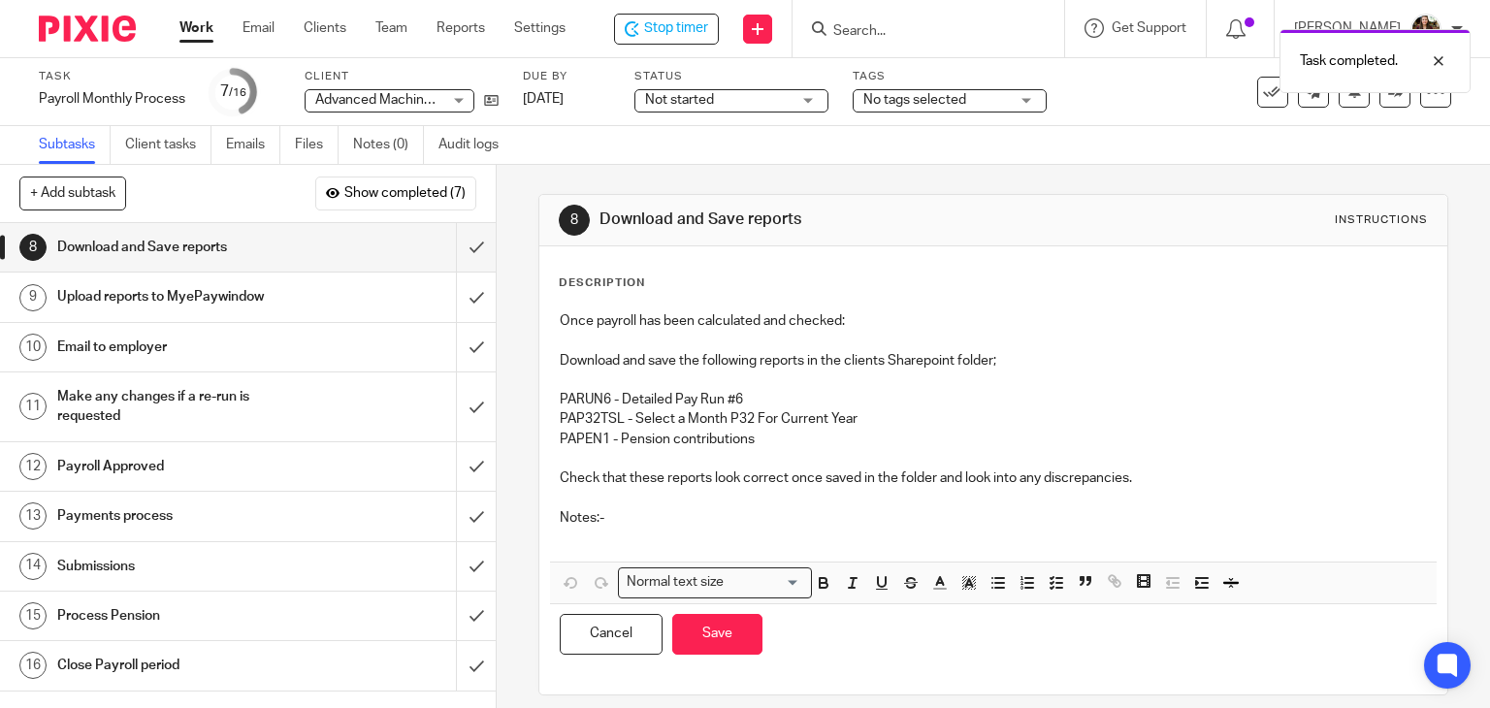
click at [621, 533] on p at bounding box center [994, 537] width 868 height 19
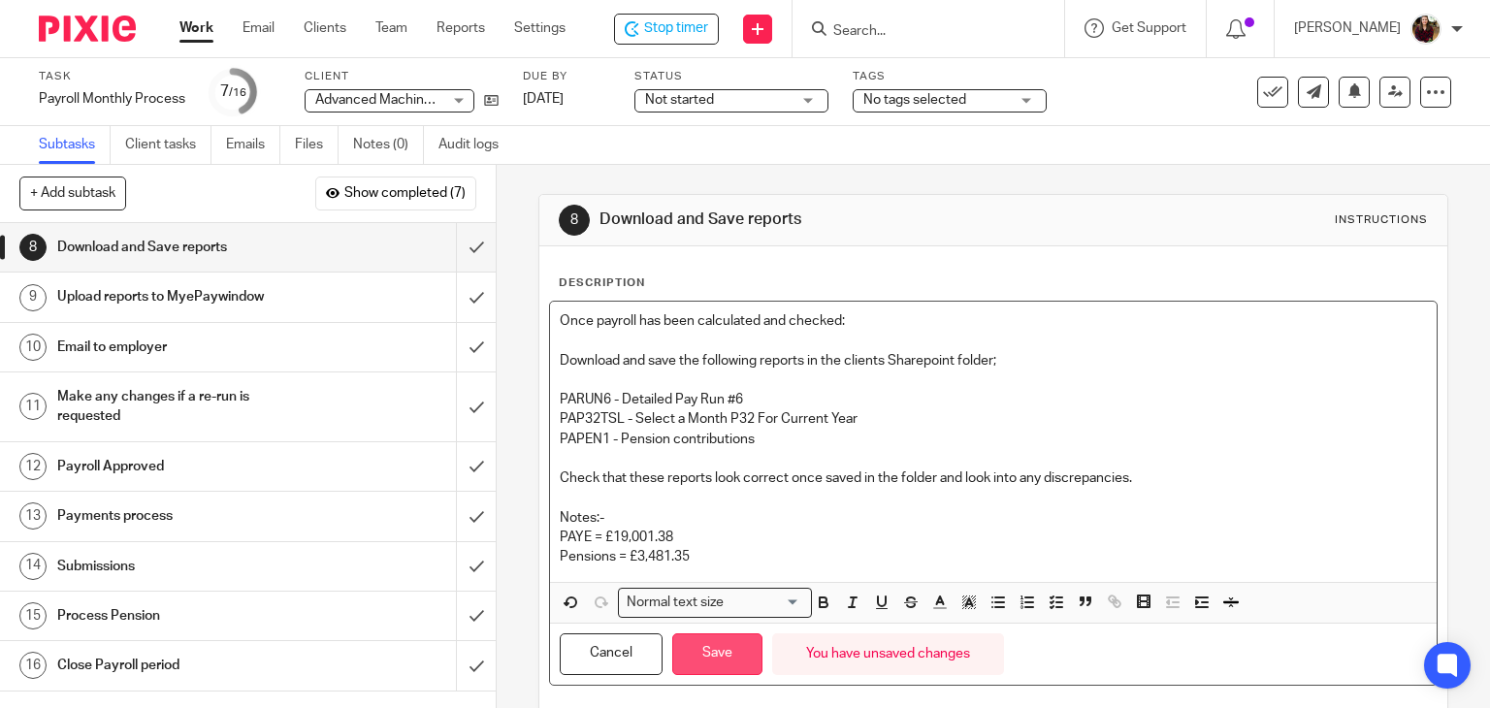
click at [687, 641] on button "Save" at bounding box center [717, 654] width 90 height 42
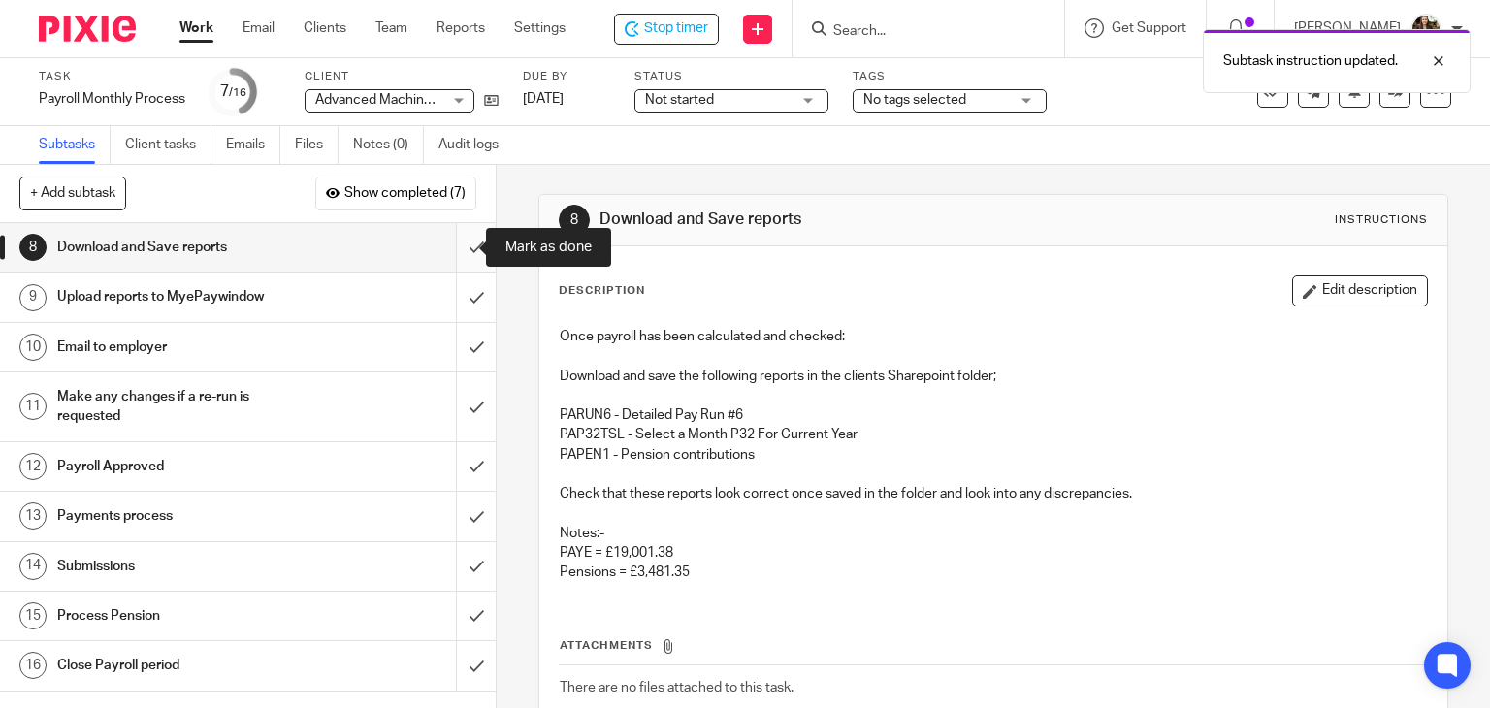
click at [450, 251] on input "submit" at bounding box center [248, 247] width 496 height 49
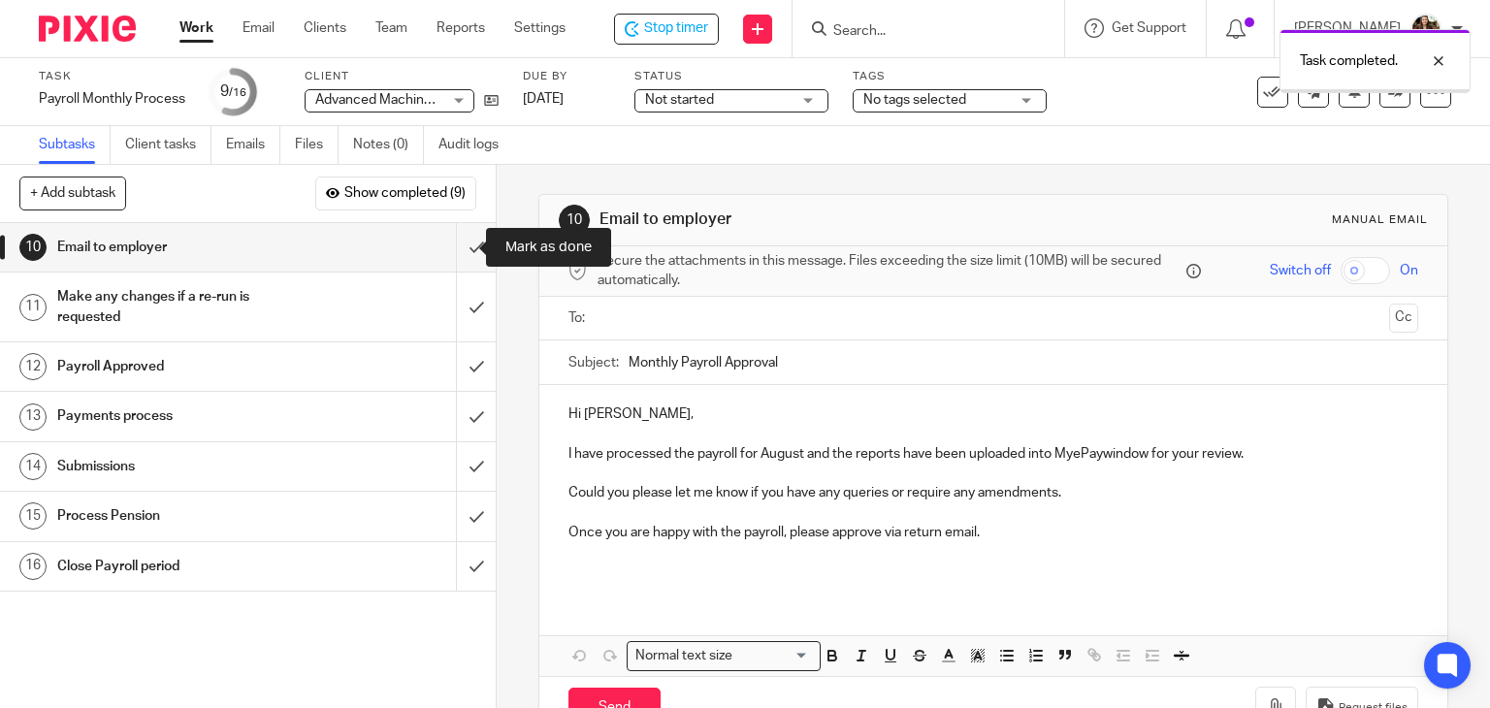
click at [450, 253] on input "submit" at bounding box center [248, 247] width 496 height 49
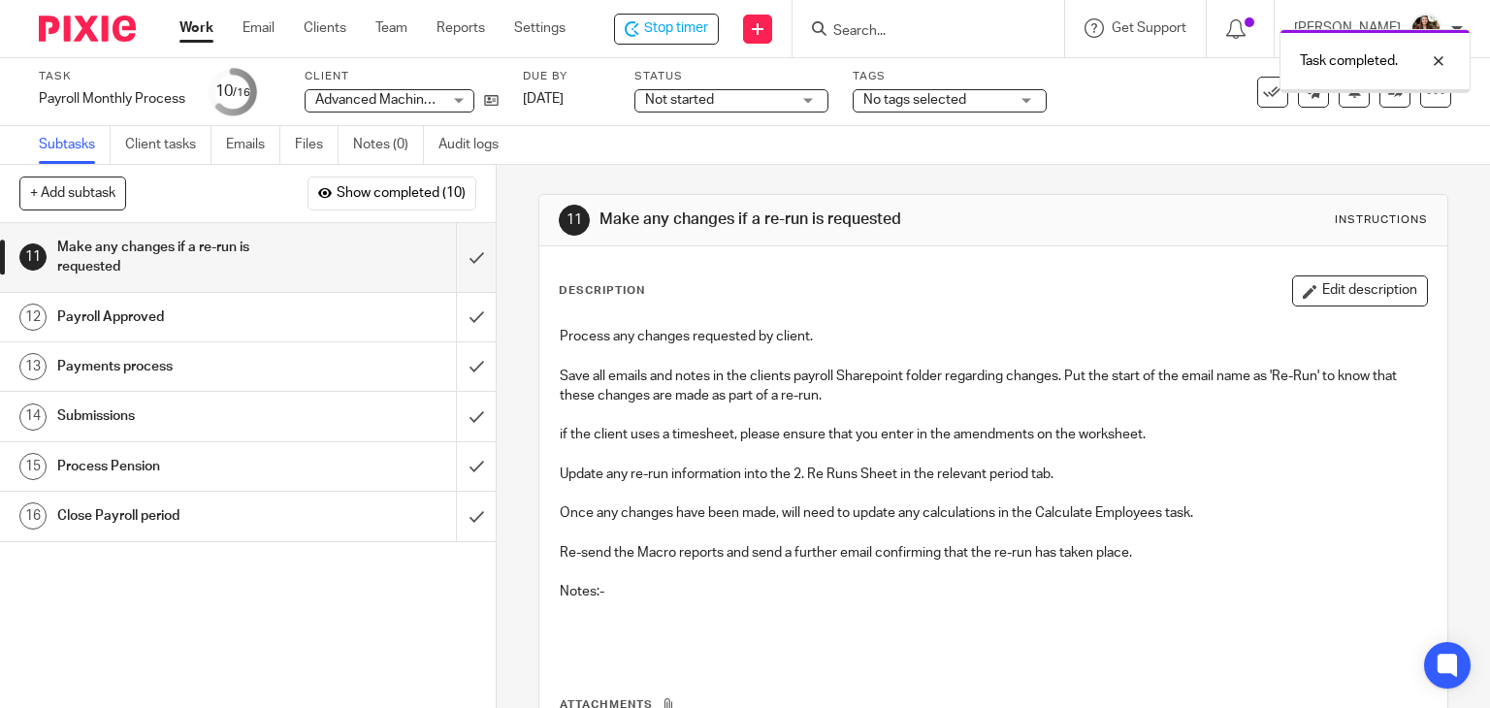
click at [1015, 102] on div "No tags selected" at bounding box center [950, 100] width 194 height 23
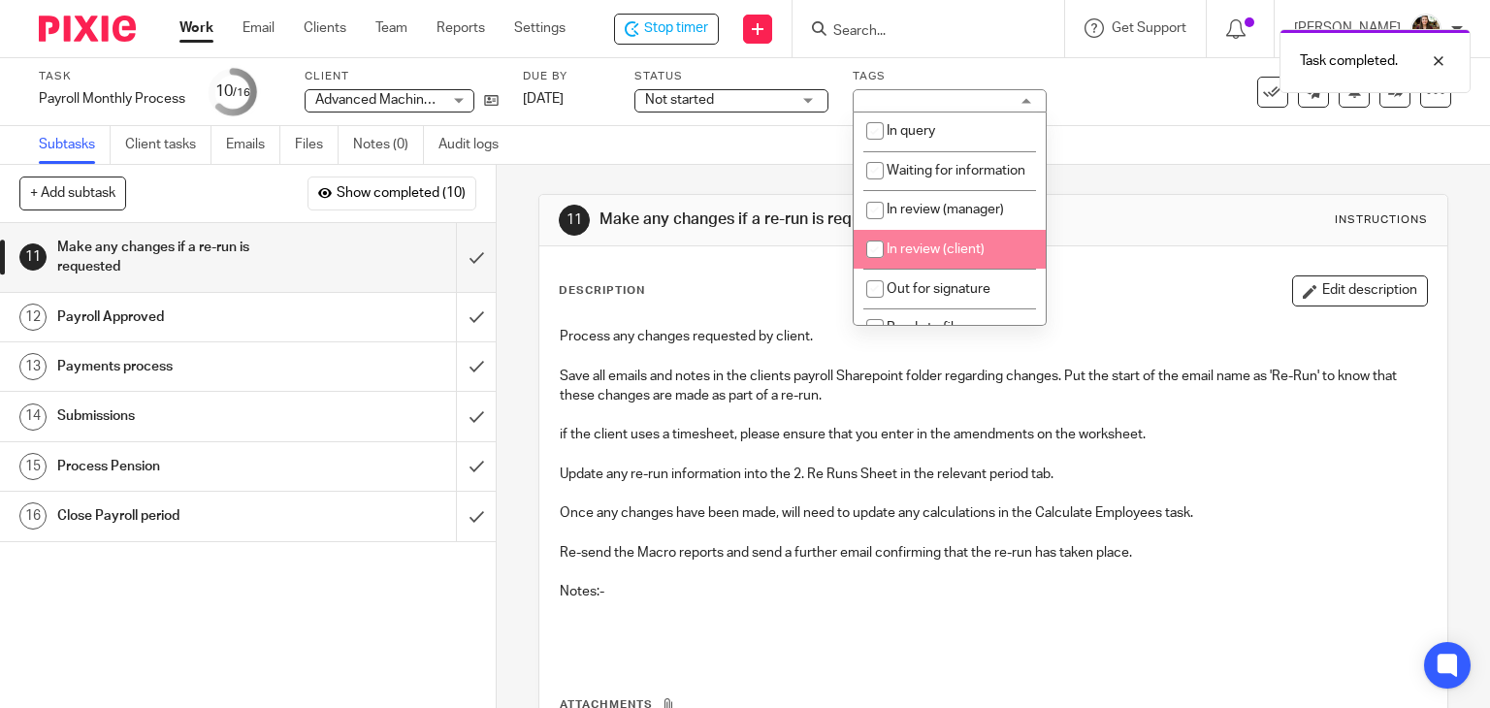
scroll to position [194, 0]
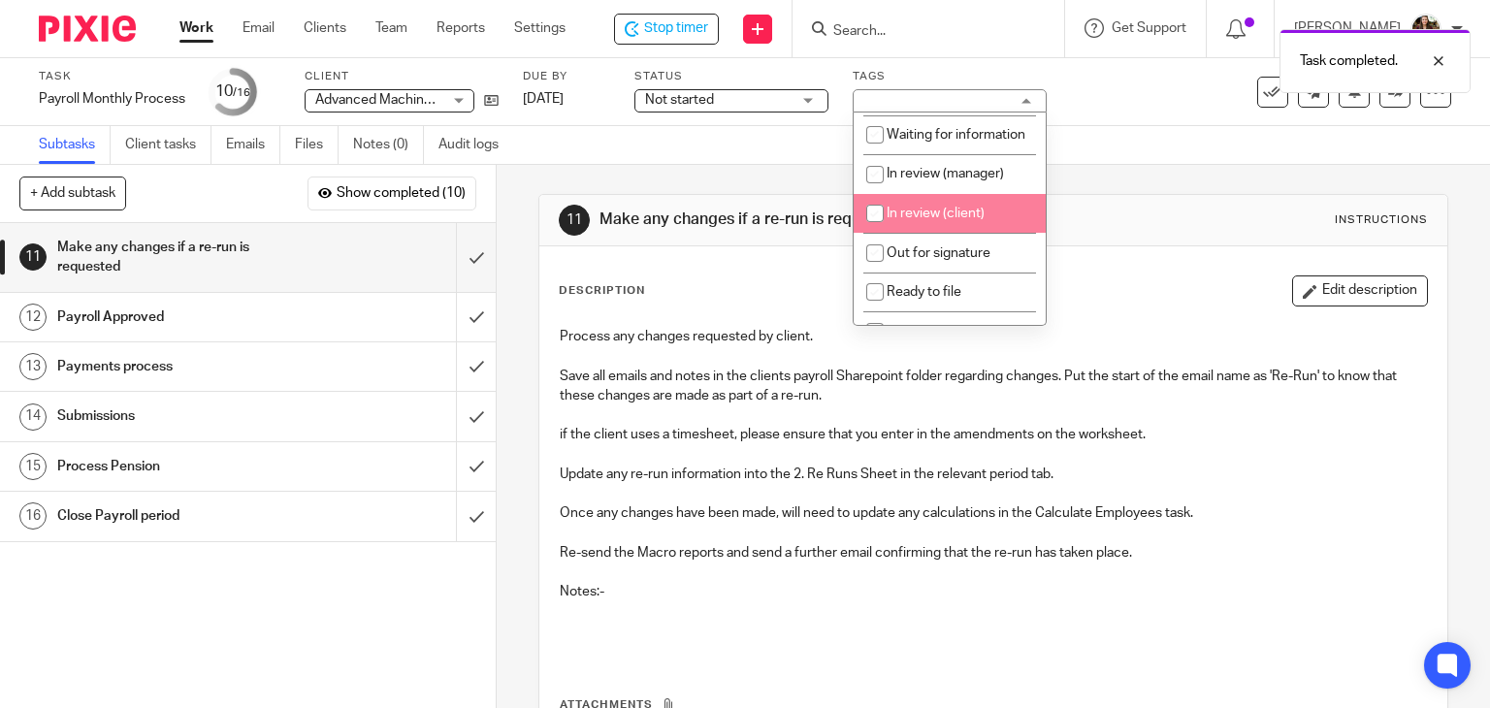
drag, startPoint x: 943, startPoint y: 236, endPoint x: 993, endPoint y: 190, distance: 68.0
click at [943, 220] on span "In review (client)" at bounding box center [936, 214] width 98 height 14
checkbox input "true"
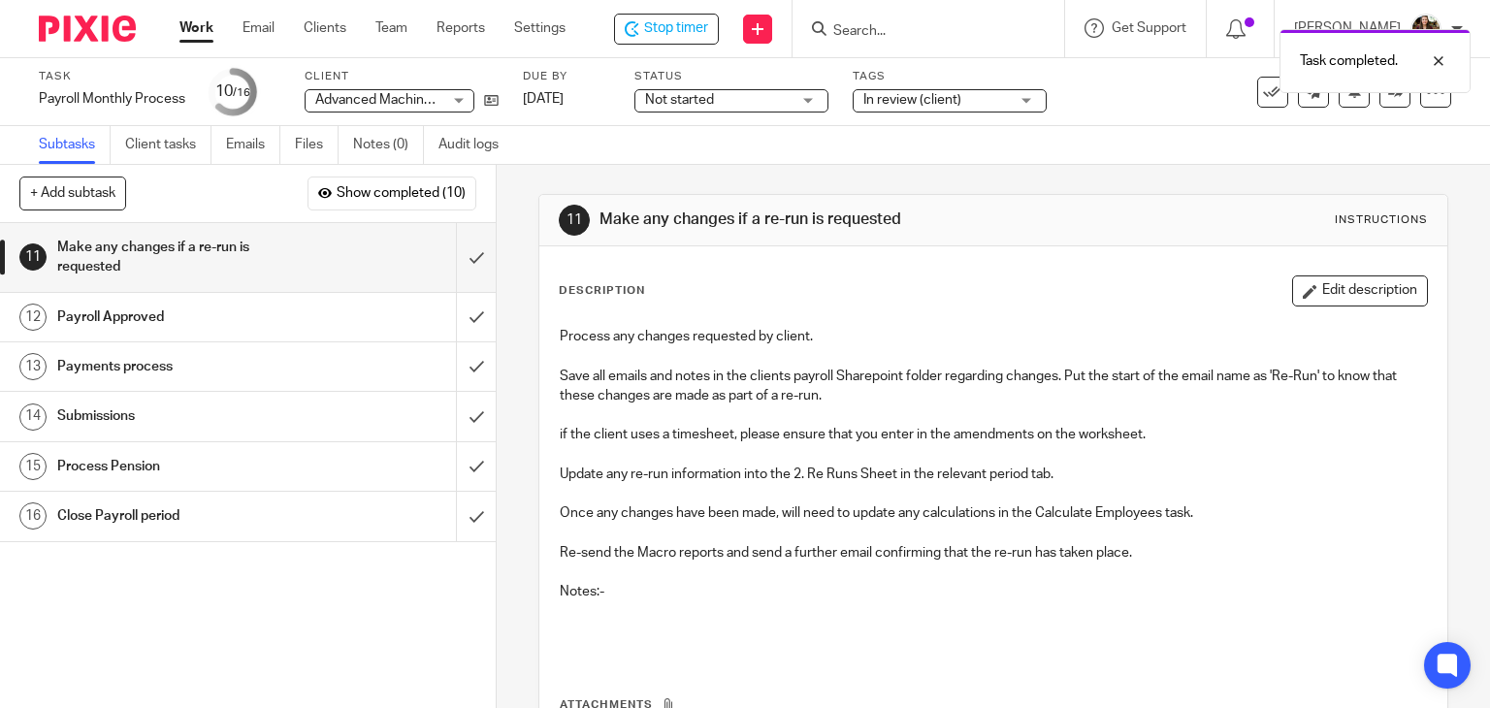
click at [1094, 113] on div "Task Payroll Monthly Process Save Payroll Monthly Process 10 /16 Client Advance…" at bounding box center [627, 92] width 1177 height 47
click at [688, 28] on span "Stop timer" at bounding box center [676, 28] width 64 height 20
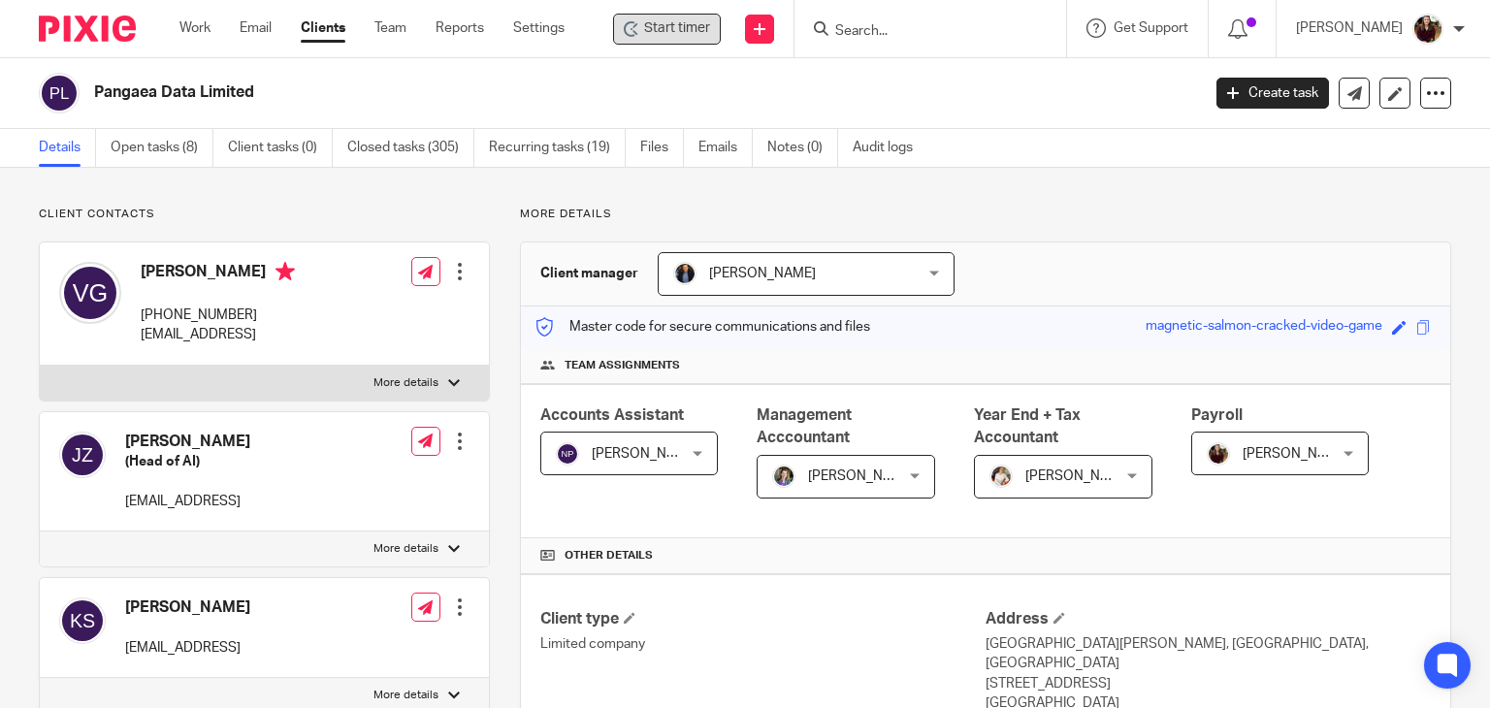
click at [699, 36] on span "Start timer" at bounding box center [677, 28] width 66 height 20
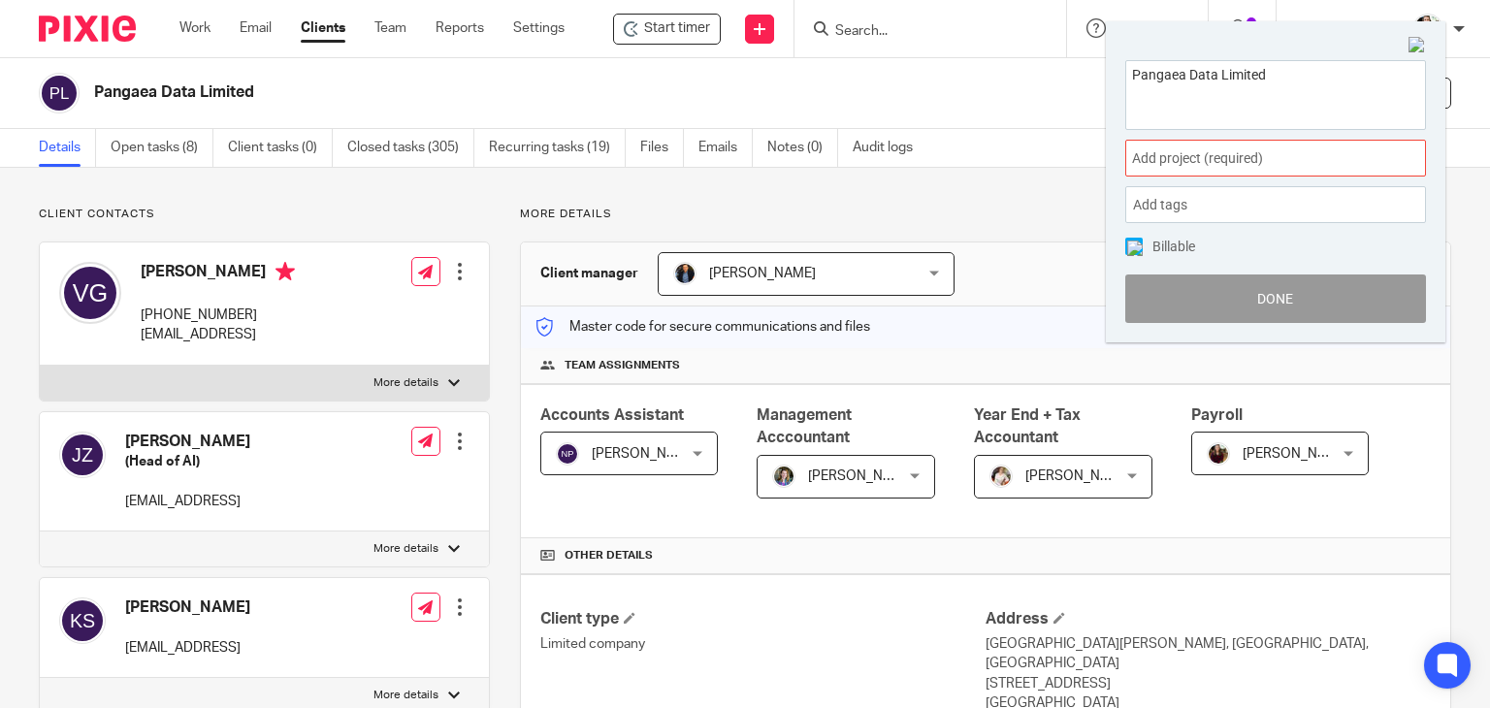
click at [1263, 156] on span "Add project (required) :" at bounding box center [1254, 158] width 244 height 20
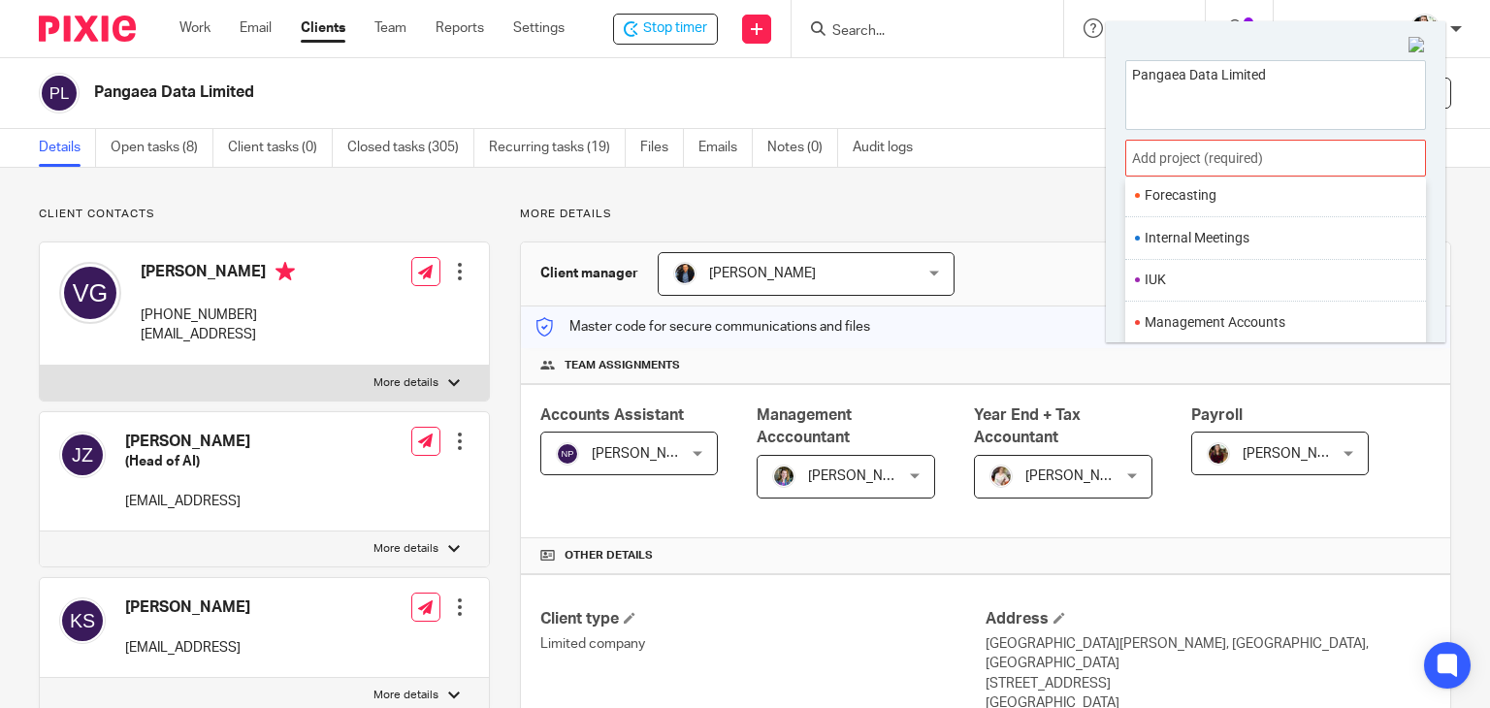
scroll to position [726, 0]
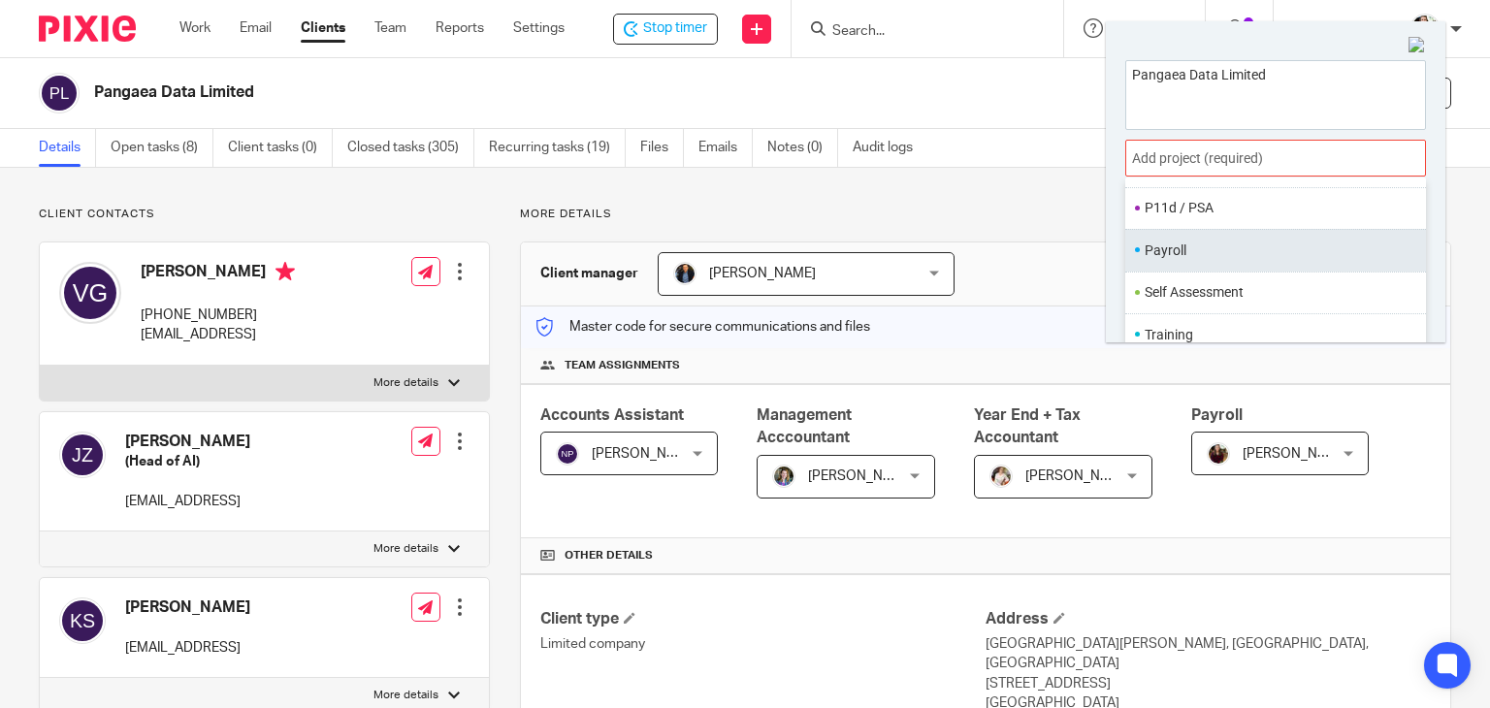
click at [1214, 250] on li "Payroll" at bounding box center [1271, 251] width 253 height 20
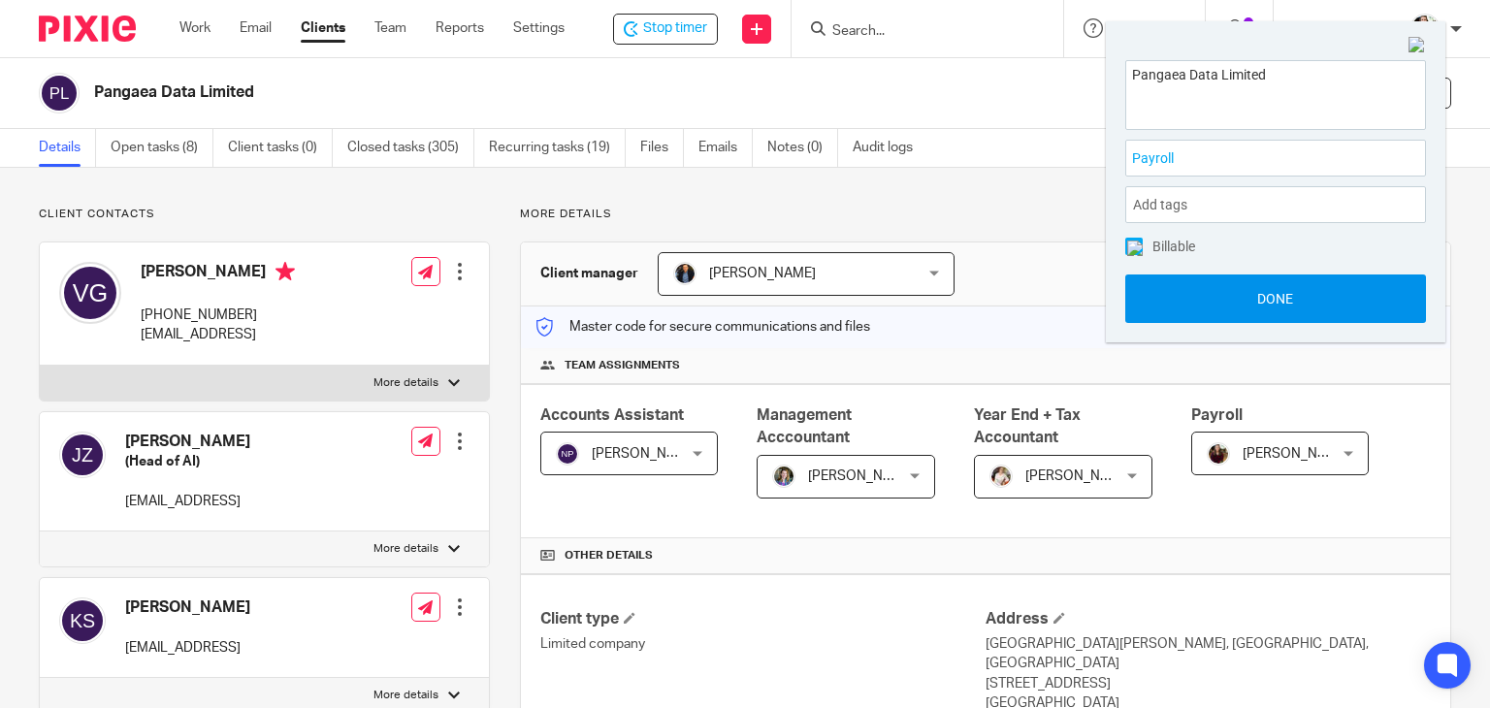
click at [1254, 303] on button "Done" at bounding box center [1275, 299] width 301 height 49
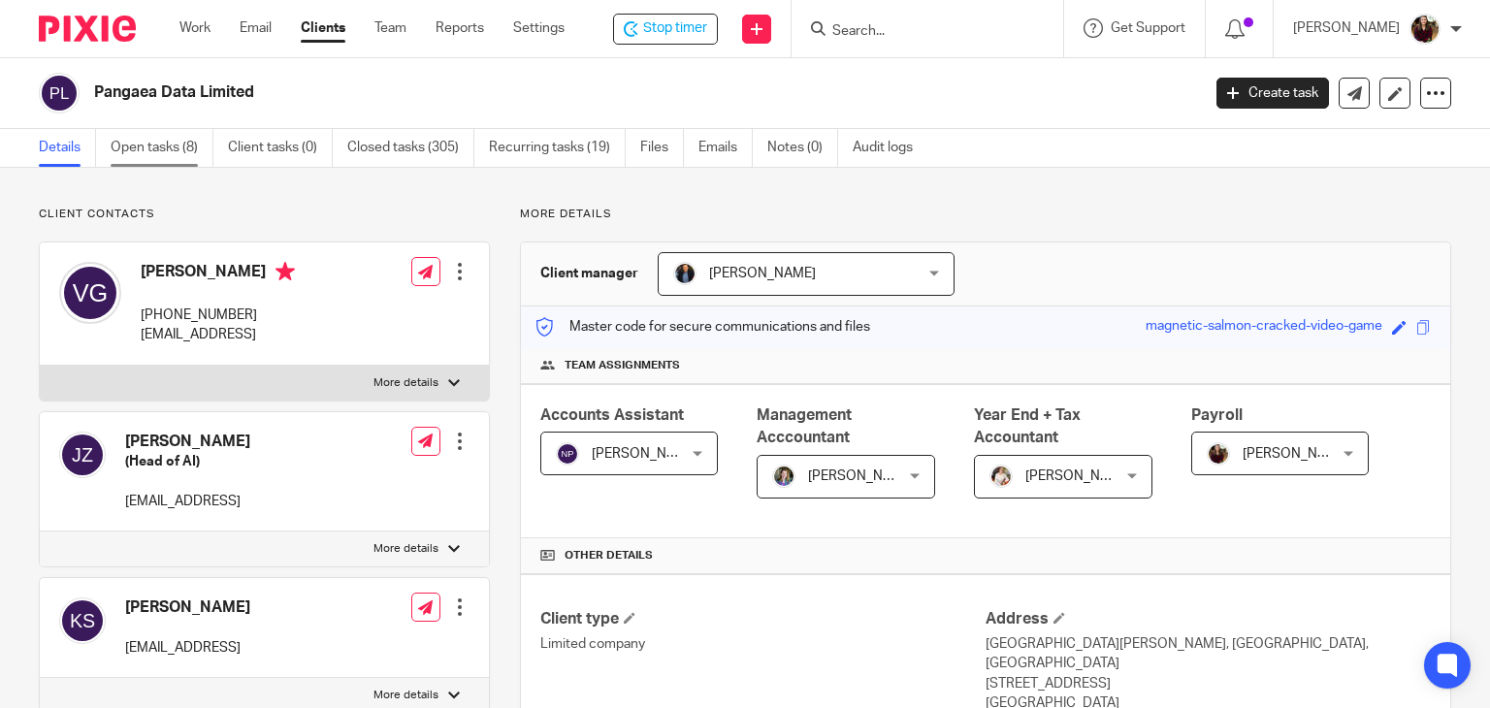
click at [133, 151] on link "Open tasks (8)" at bounding box center [162, 148] width 103 height 38
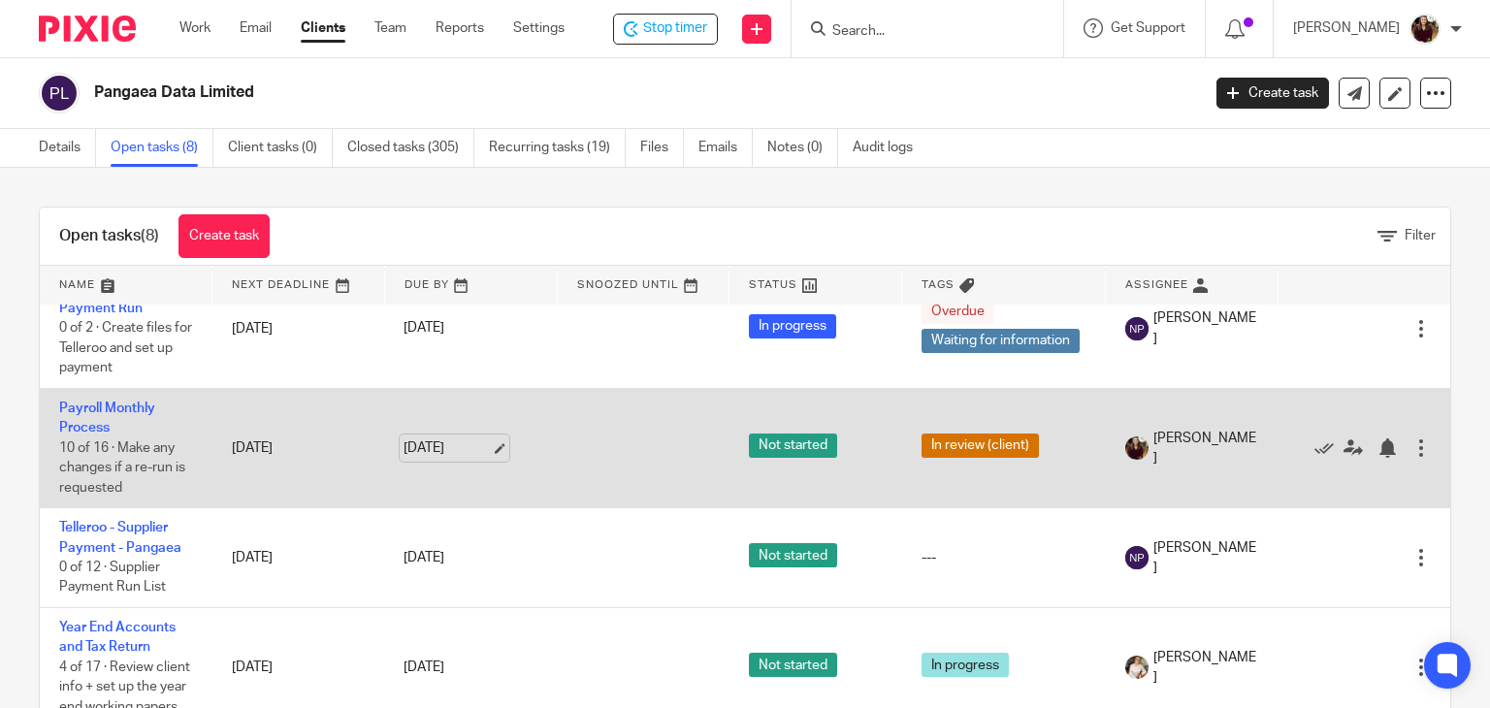
scroll to position [582, 0]
click at [100, 402] on link "Payroll Monthly Process" at bounding box center [107, 418] width 96 height 33
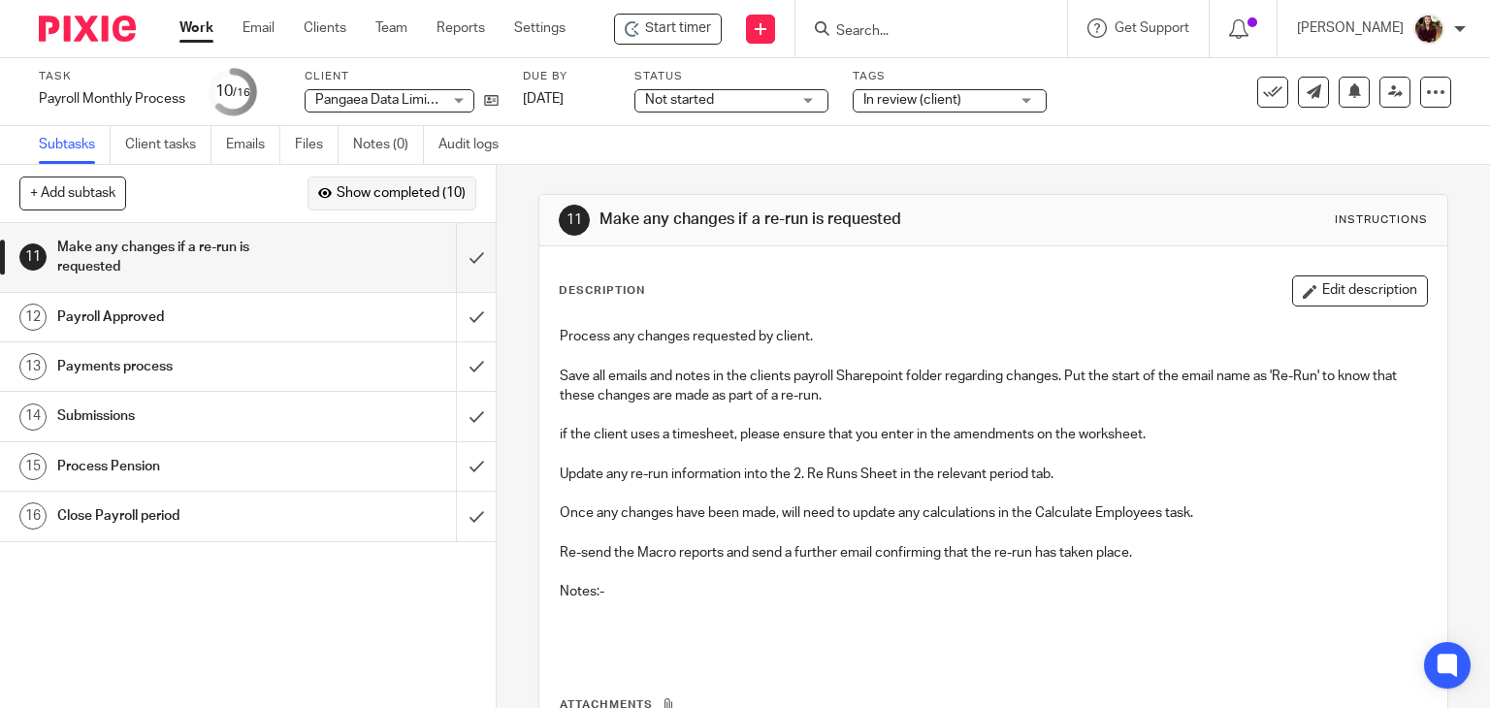
click at [417, 191] on span "Show completed (10)" at bounding box center [401, 194] width 129 height 16
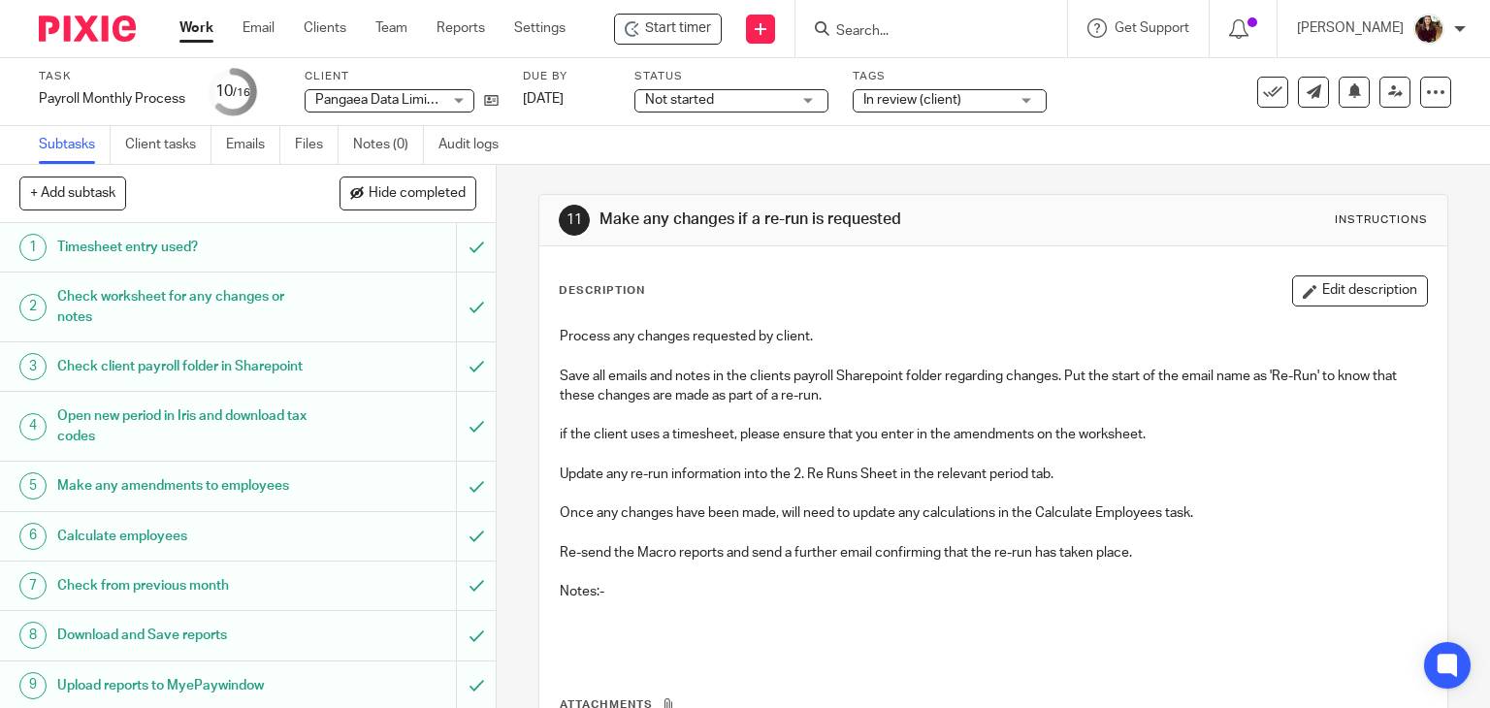
click at [200, 650] on h1 "Download and Save reports" at bounding box center [183, 635] width 253 height 29
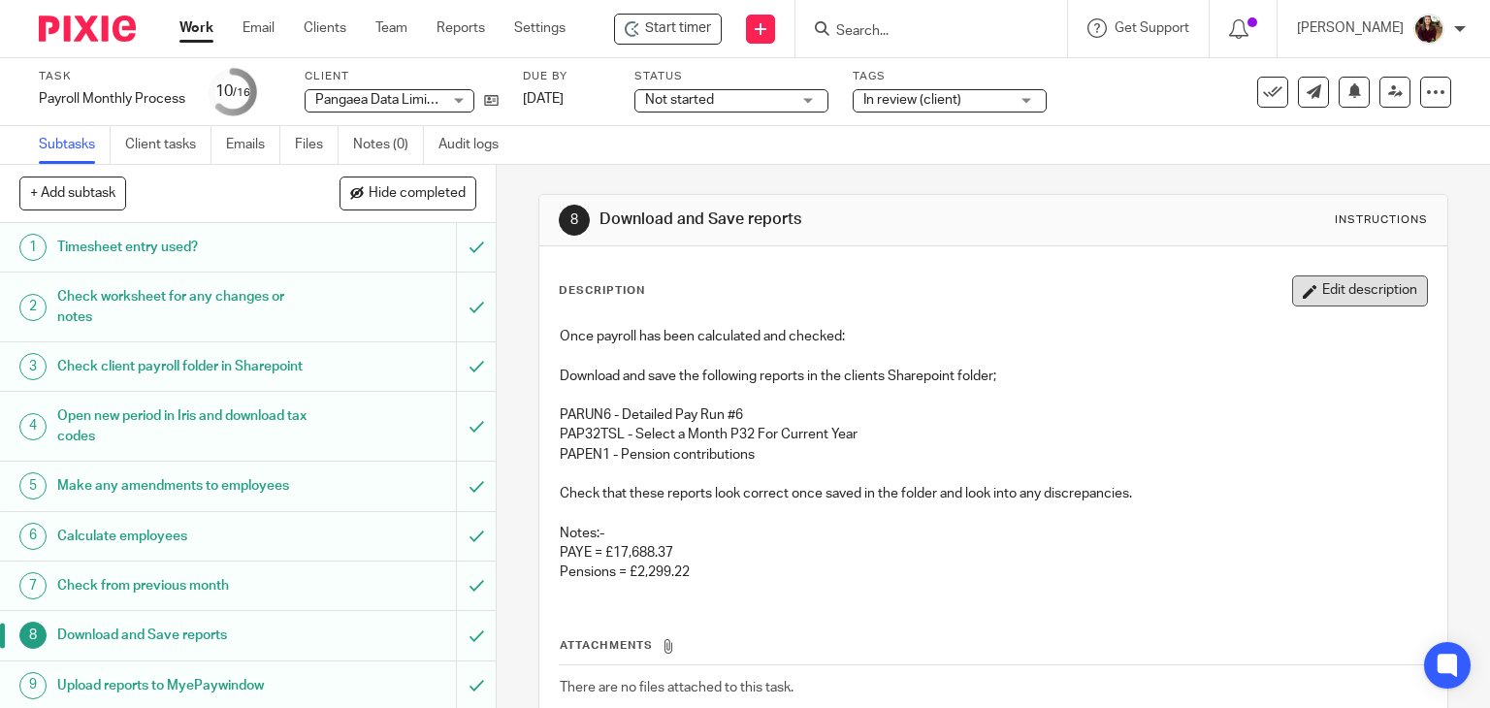
click at [1333, 288] on button "Edit description" at bounding box center [1360, 290] width 136 height 31
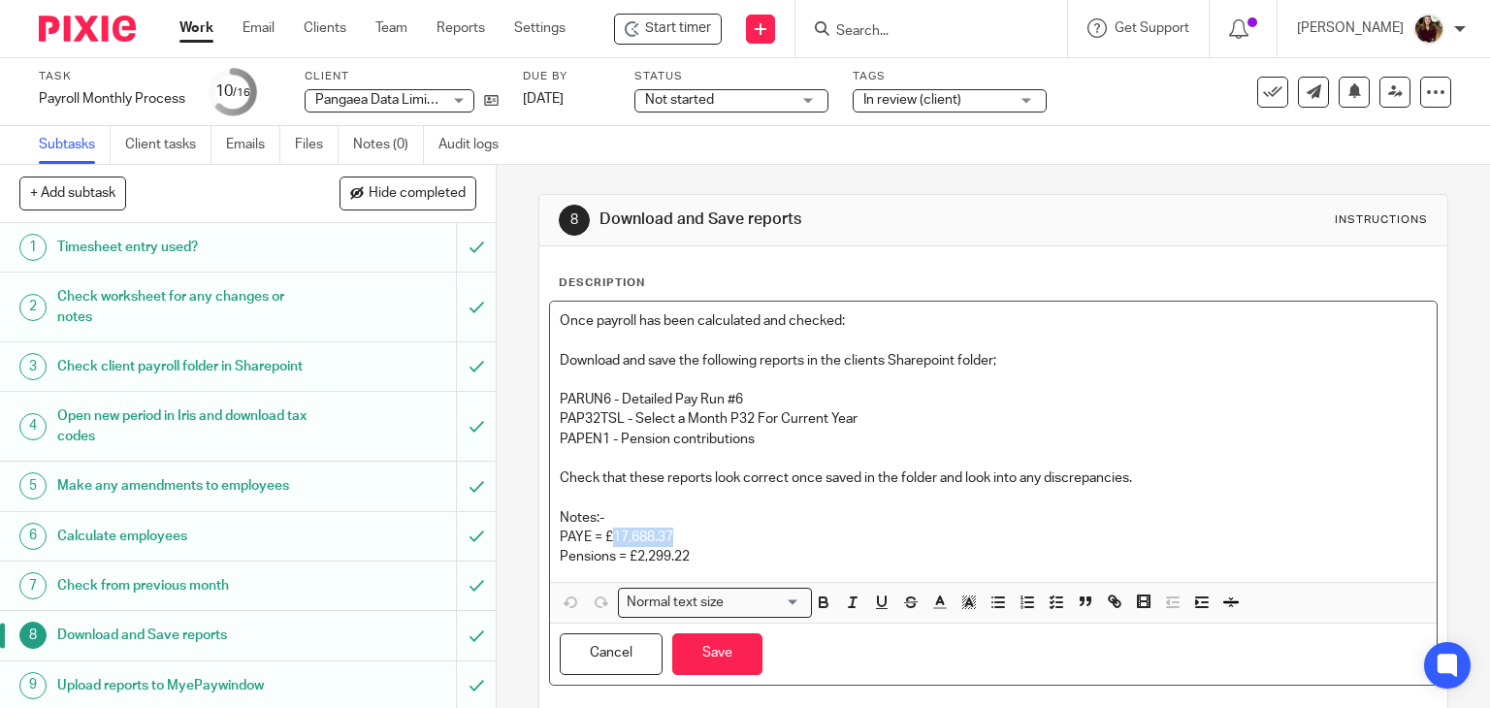
drag, startPoint x: 676, startPoint y: 534, endPoint x: 605, endPoint y: 536, distance: 70.8
click at [605, 536] on p "PAYE = £17,688.37" at bounding box center [994, 537] width 868 height 19
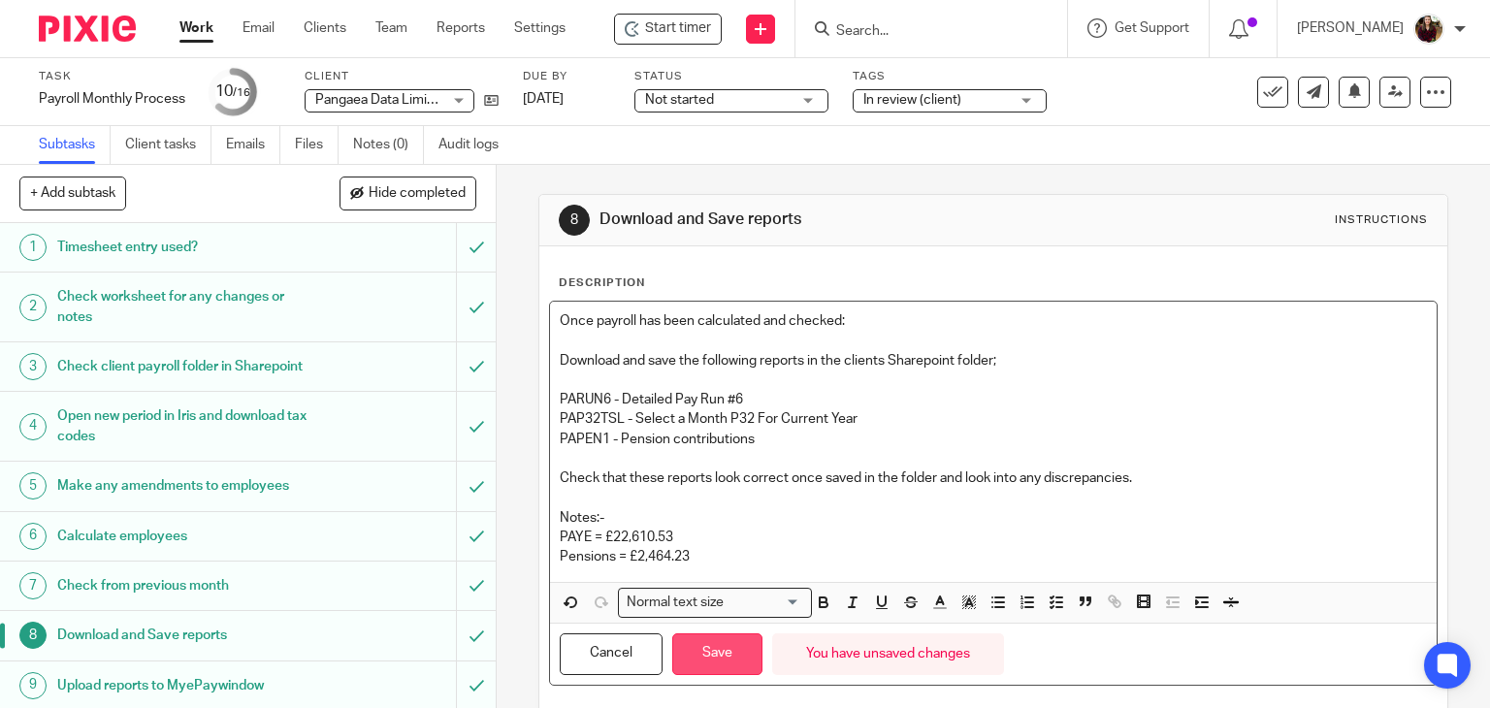
click at [708, 650] on button "Save" at bounding box center [717, 654] width 90 height 42
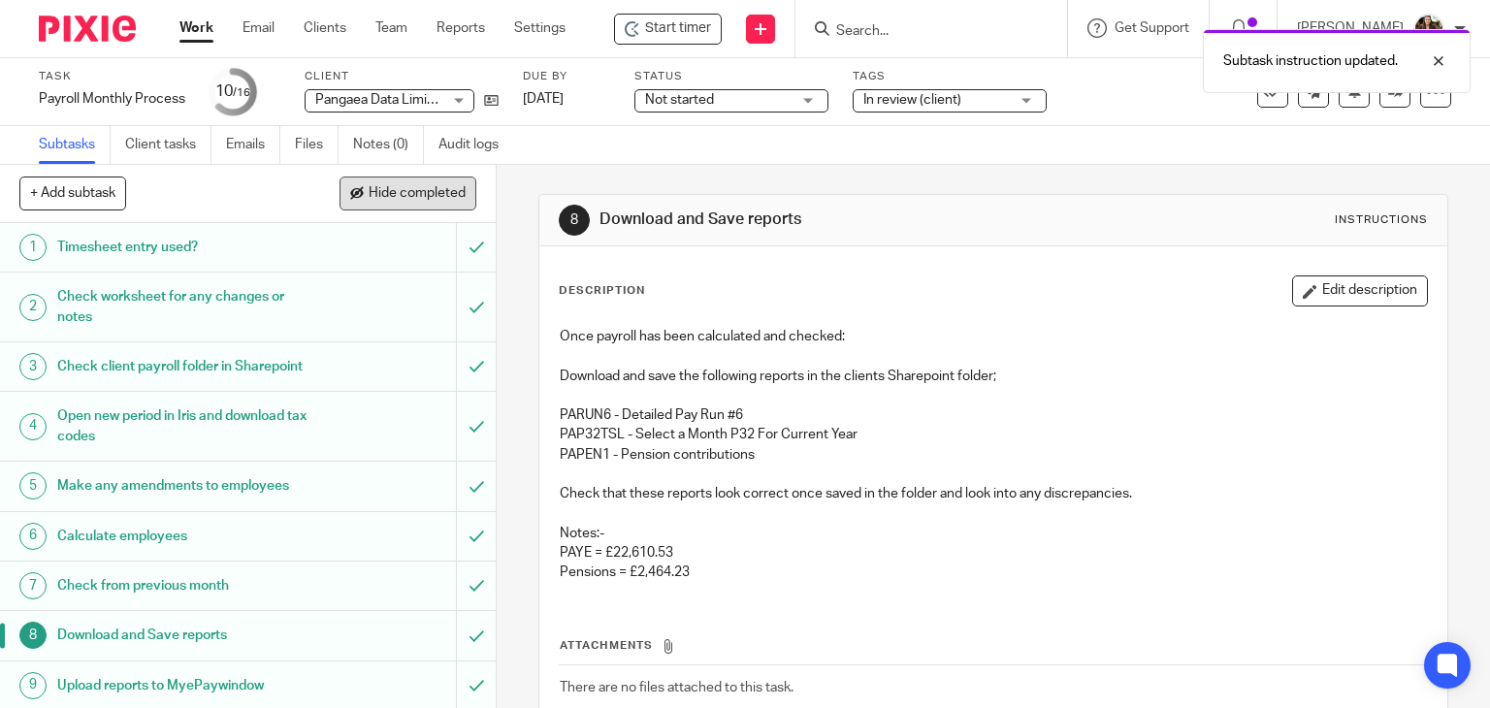
click at [404, 201] on button "Hide completed" at bounding box center [408, 193] width 137 height 33
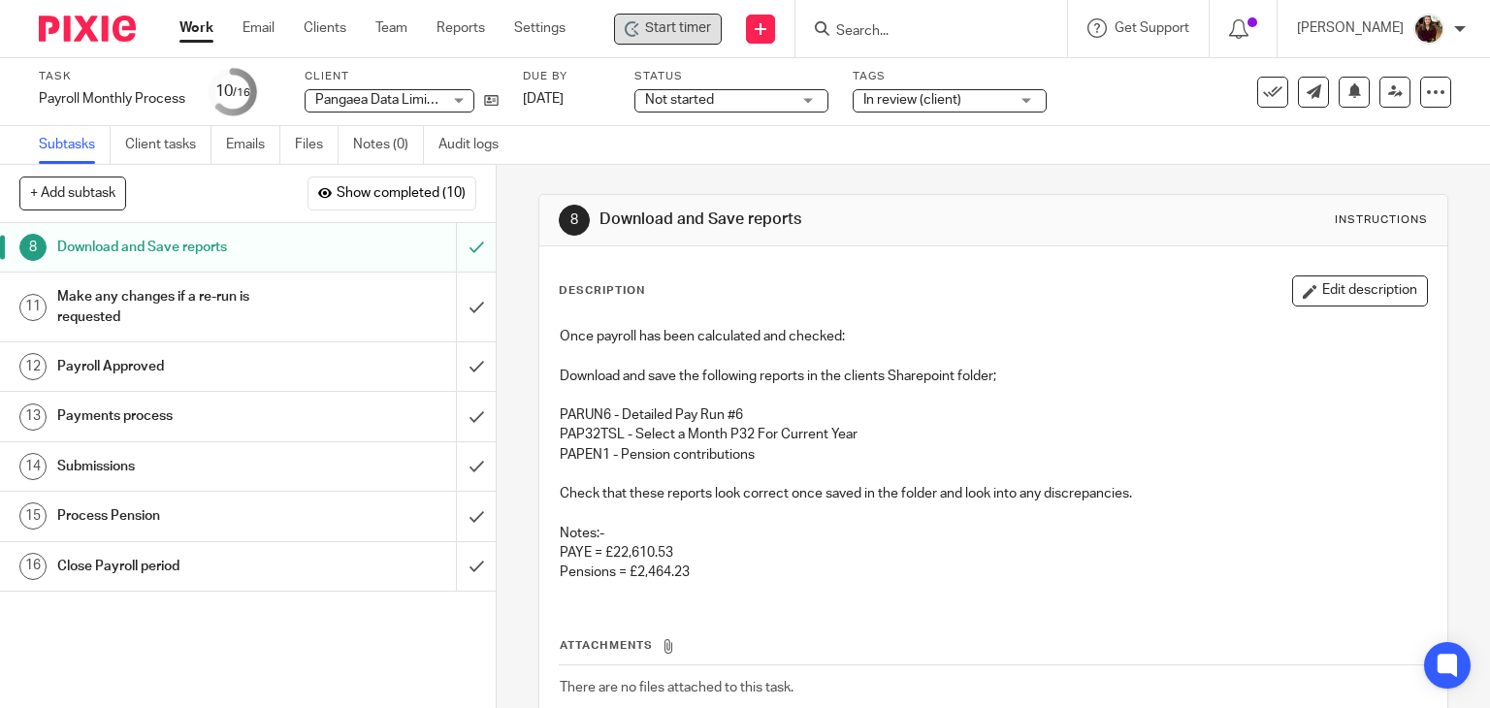
click at [701, 32] on span "Start timer" at bounding box center [678, 28] width 66 height 20
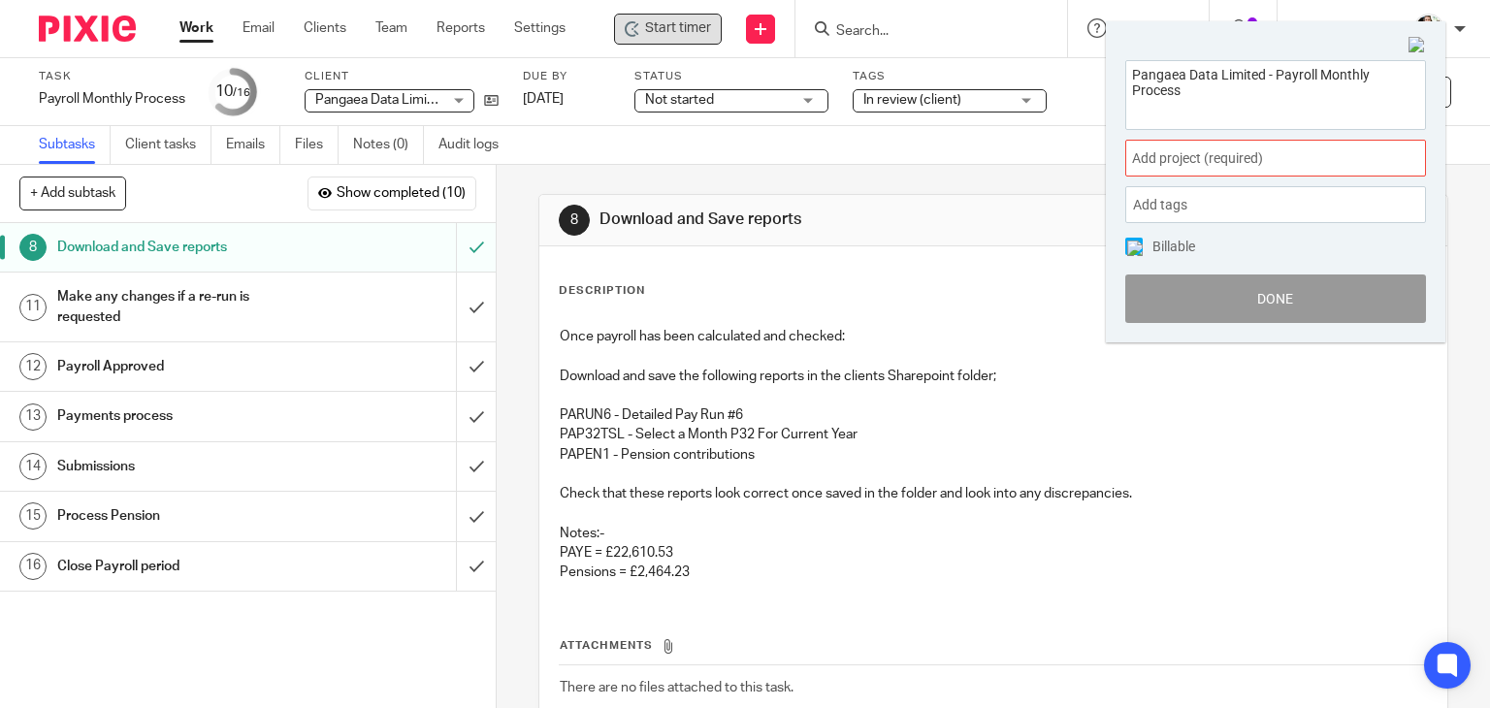
click at [1308, 154] on span "Add project (required) :" at bounding box center [1254, 158] width 244 height 20
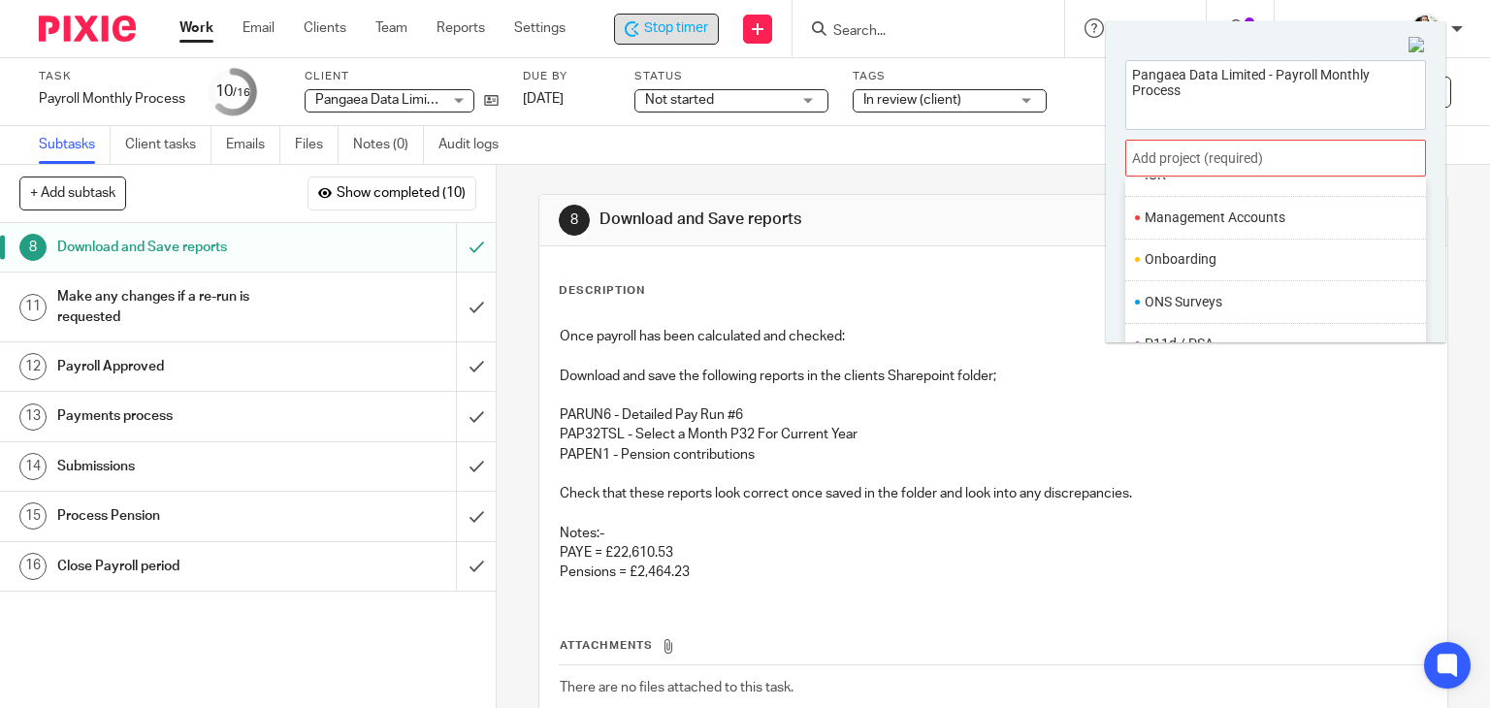
scroll to position [726, 0]
click at [1176, 241] on li "Payroll" at bounding box center [1271, 251] width 253 height 20
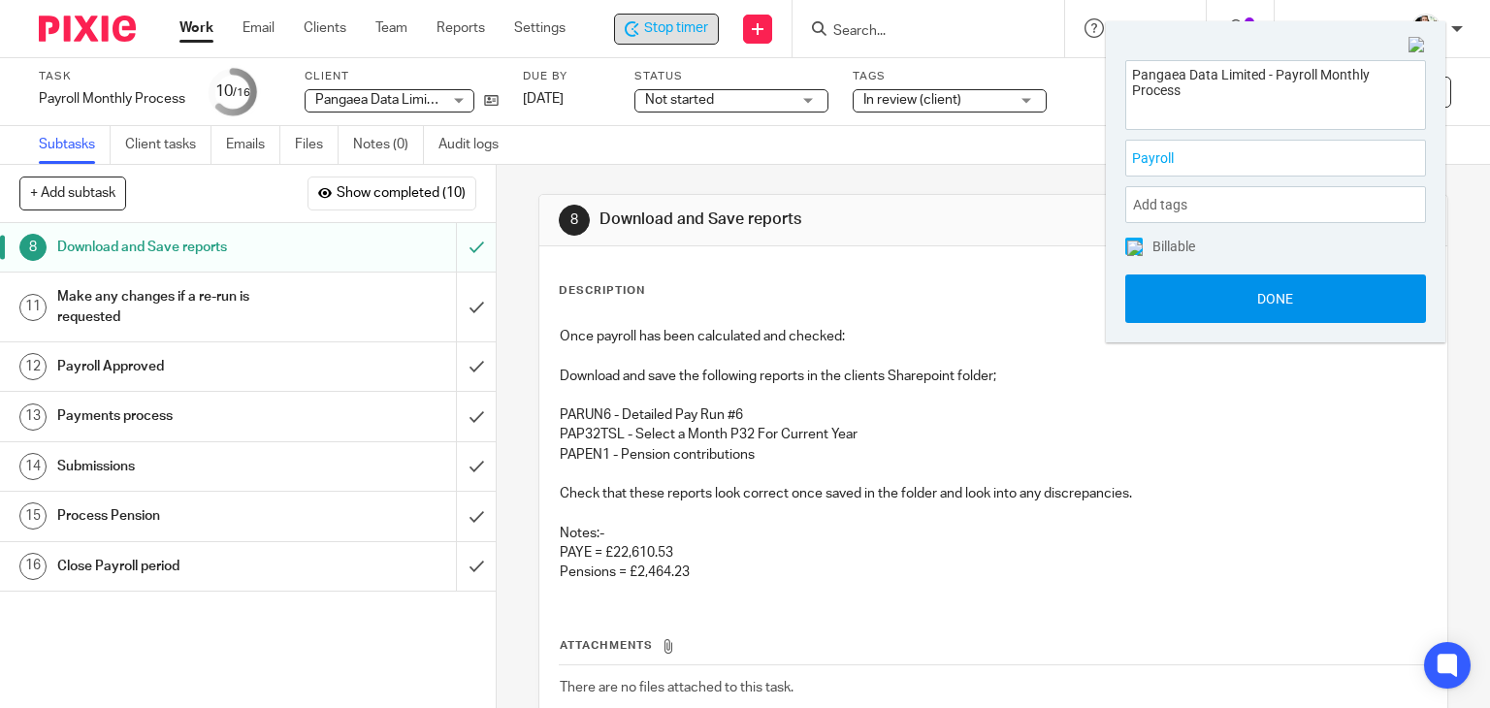
click at [1245, 300] on button "Done" at bounding box center [1275, 299] width 301 height 49
